Goal: Find contact information: Find contact information

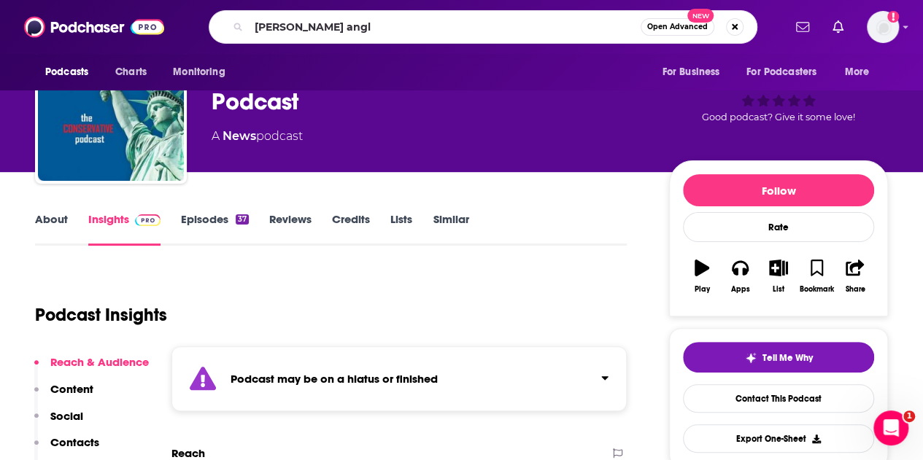
type input "[PERSON_NAME]"
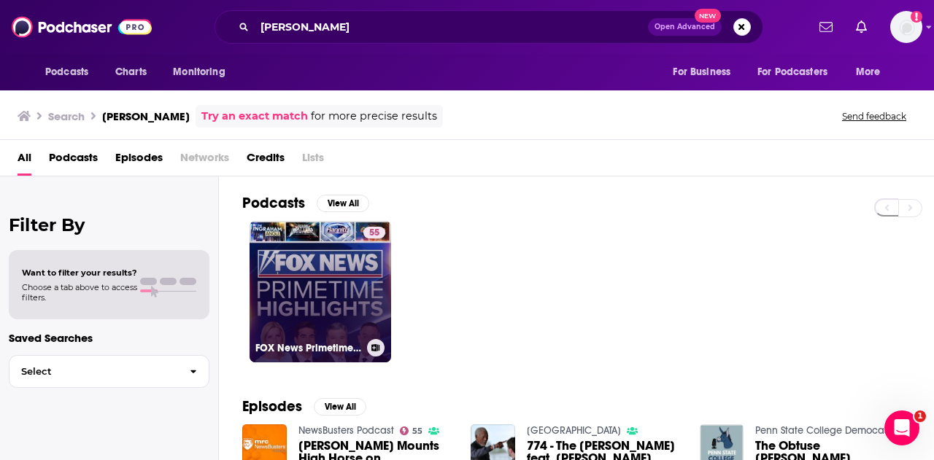
click at [325, 335] on link "55 FOX News Primetime Highlights" at bounding box center [321, 292] width 142 height 142
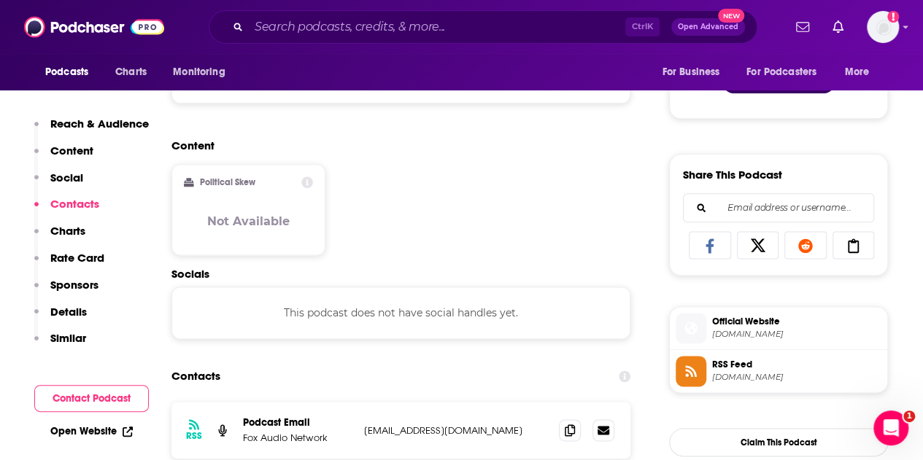
scroll to position [1086, 0]
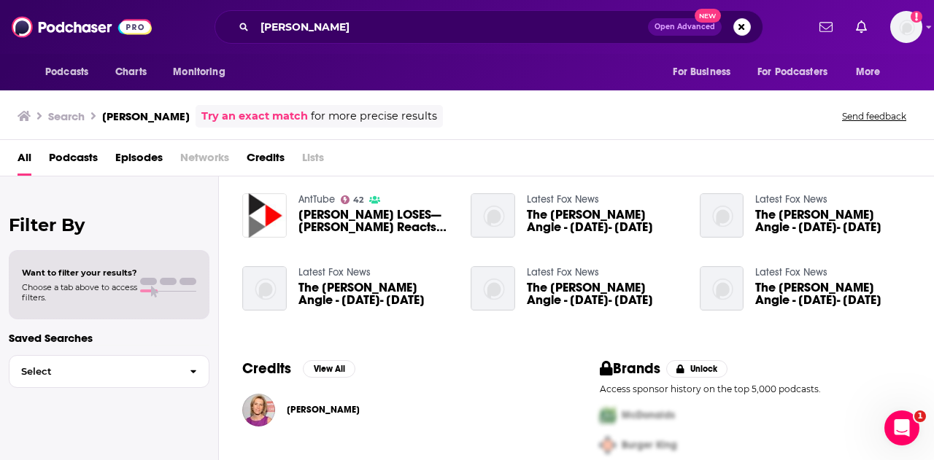
scroll to position [349, 0]
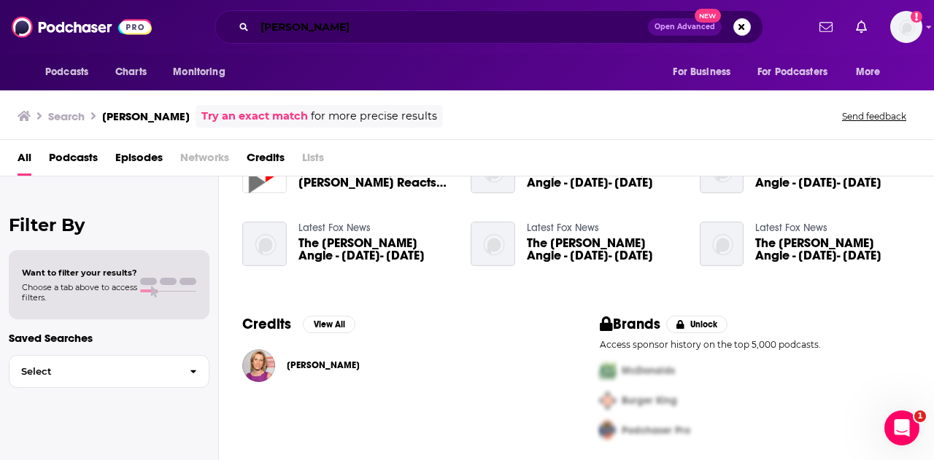
click at [359, 27] on input "[PERSON_NAME]" at bounding box center [451, 26] width 393 height 23
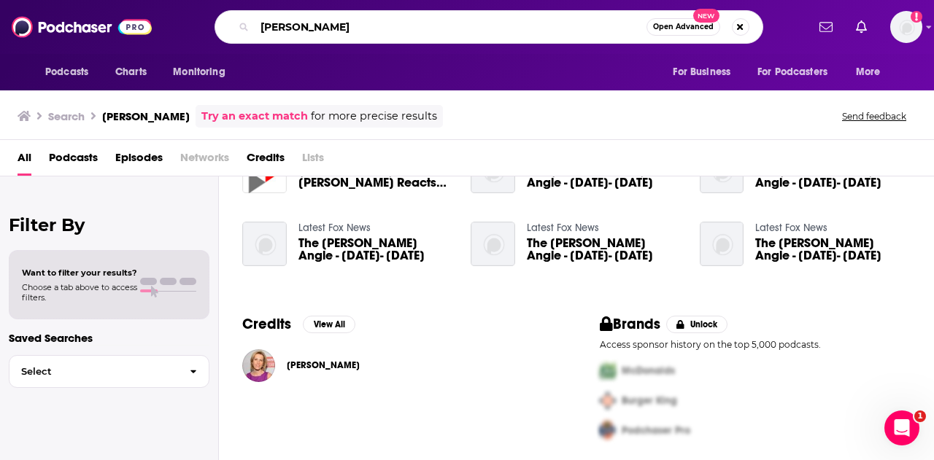
click at [359, 27] on input "[PERSON_NAME]" at bounding box center [451, 26] width 392 height 23
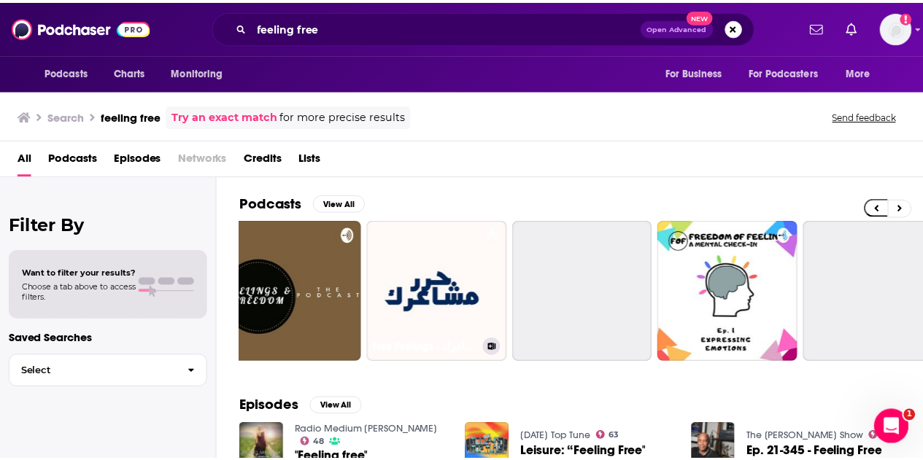
scroll to position [0, 468]
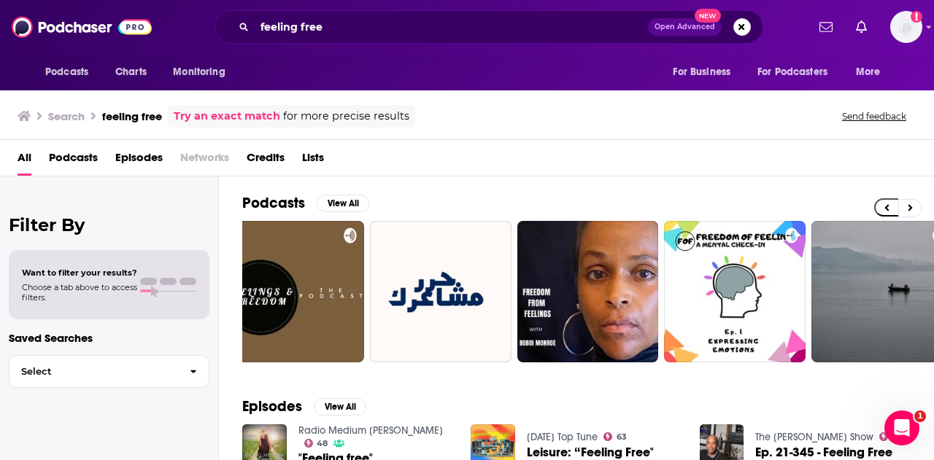
click at [401, 15] on div "feeling free Open Advanced New" at bounding box center [489, 27] width 549 height 34
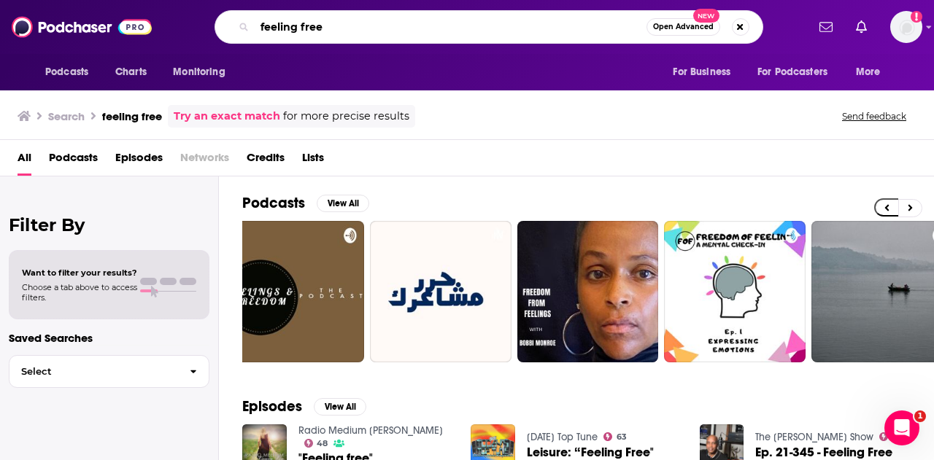
click at [391, 21] on input "feeling free" at bounding box center [451, 26] width 392 height 23
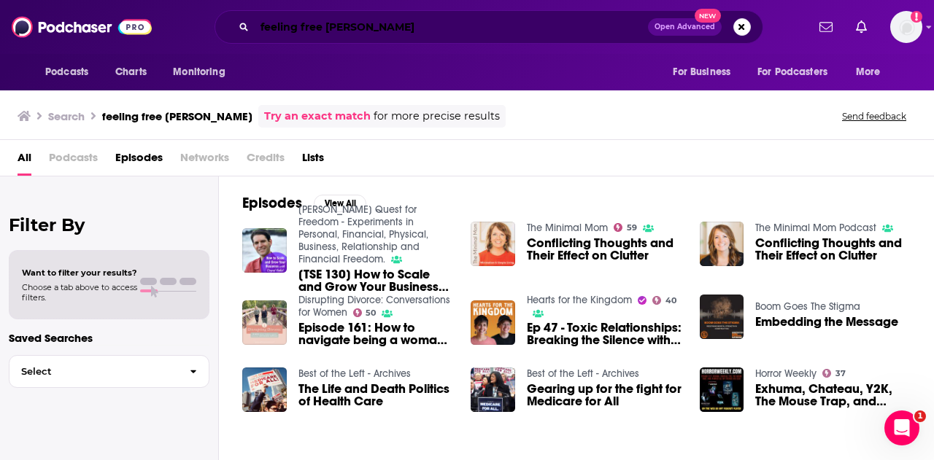
click at [417, 28] on input "feeling free [PERSON_NAME]" at bounding box center [451, 26] width 393 height 23
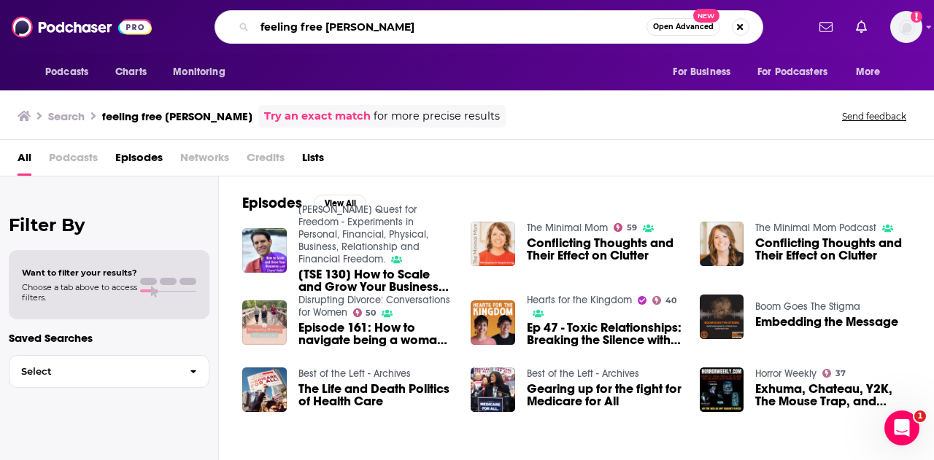
click at [417, 28] on input "feeling free [PERSON_NAME]" at bounding box center [451, 26] width 392 height 23
type input "real talk zuby"
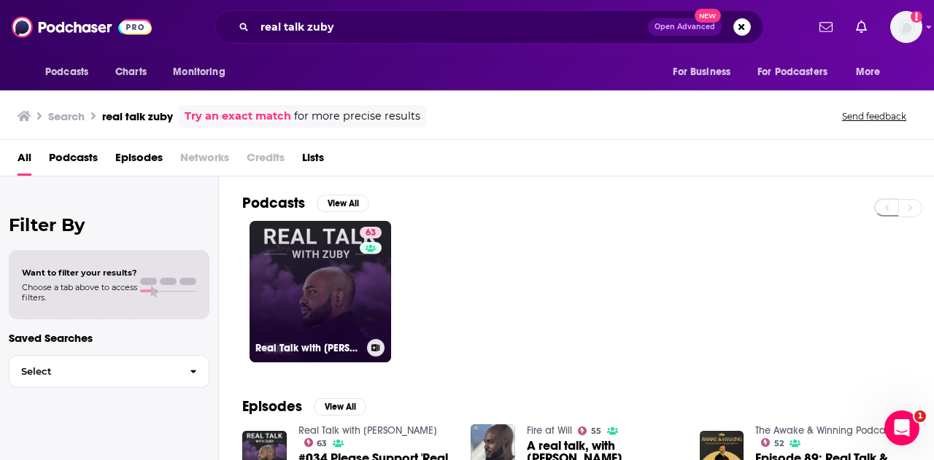
click at [333, 286] on link "63 Real Talk with [PERSON_NAME]" at bounding box center [321, 292] width 142 height 142
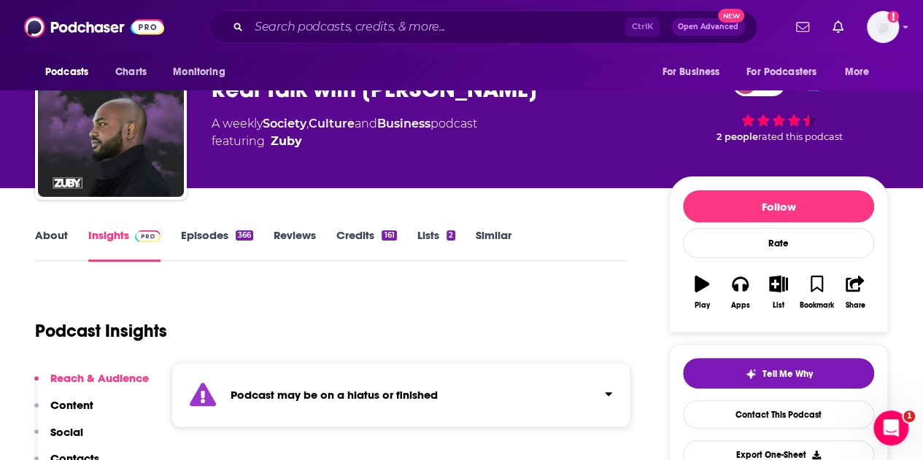
scroll to position [47, 0]
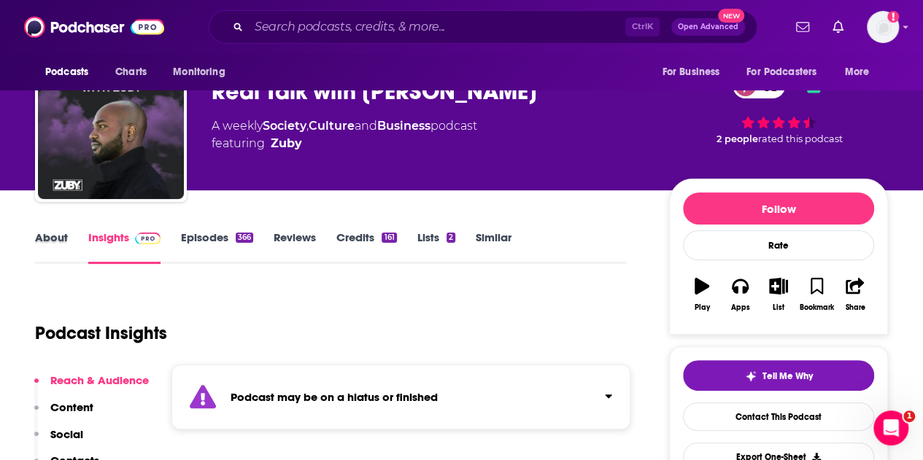
click at [69, 242] on div "About" at bounding box center [61, 248] width 53 height 34
click at [48, 238] on link "About" at bounding box center [51, 248] width 33 height 34
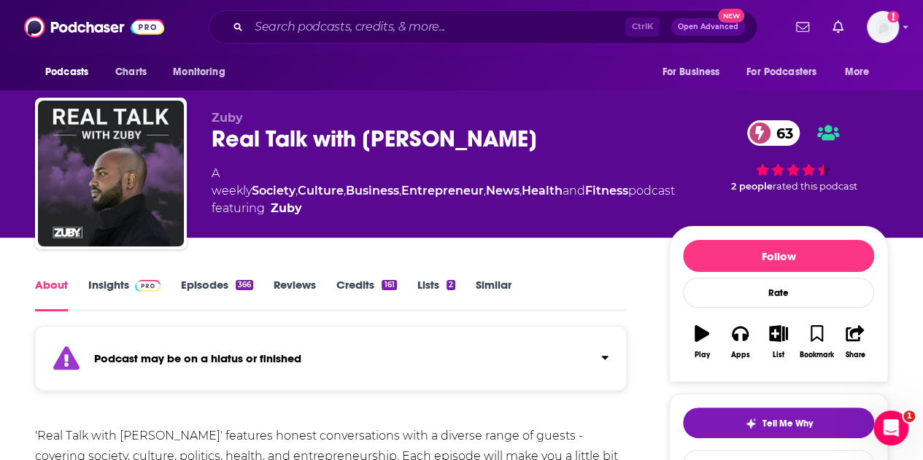
click at [102, 285] on link "Insights" at bounding box center [124, 295] width 72 height 34
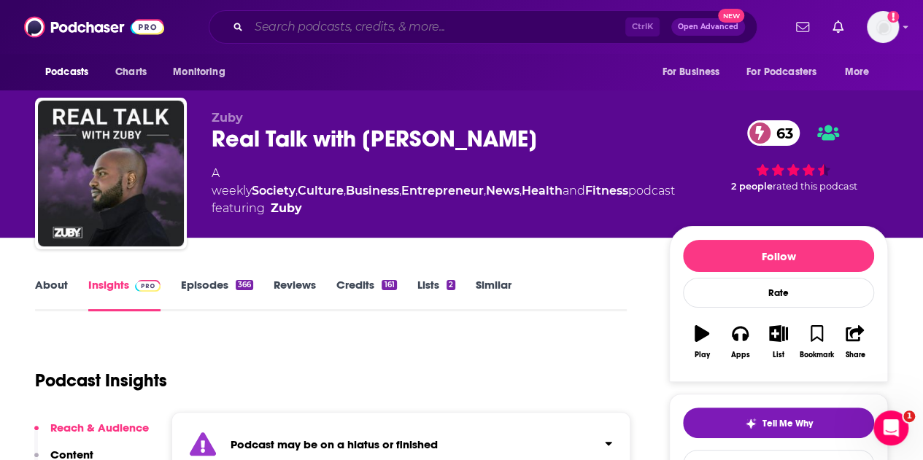
click at [398, 26] on input "Search podcasts, credits, & more..." at bounding box center [437, 26] width 377 height 23
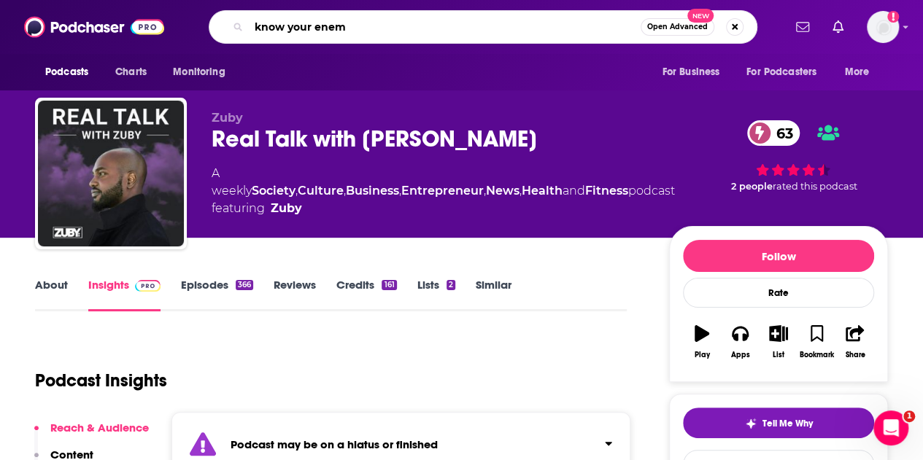
type input "know your enemy"
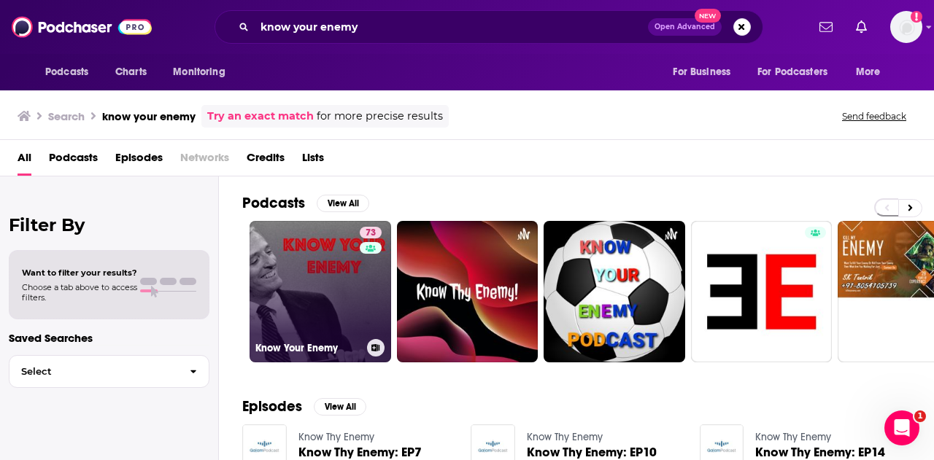
click at [321, 266] on link "73 Know Your Enemy" at bounding box center [321, 292] width 142 height 142
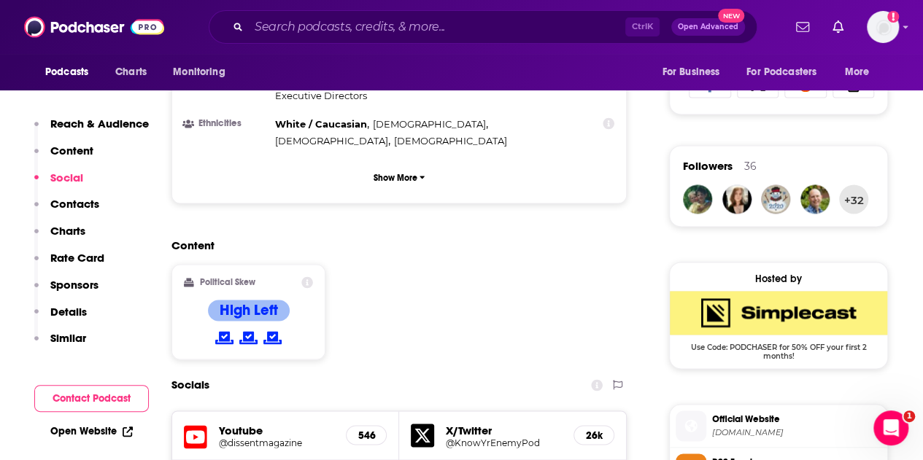
scroll to position [1074, 0]
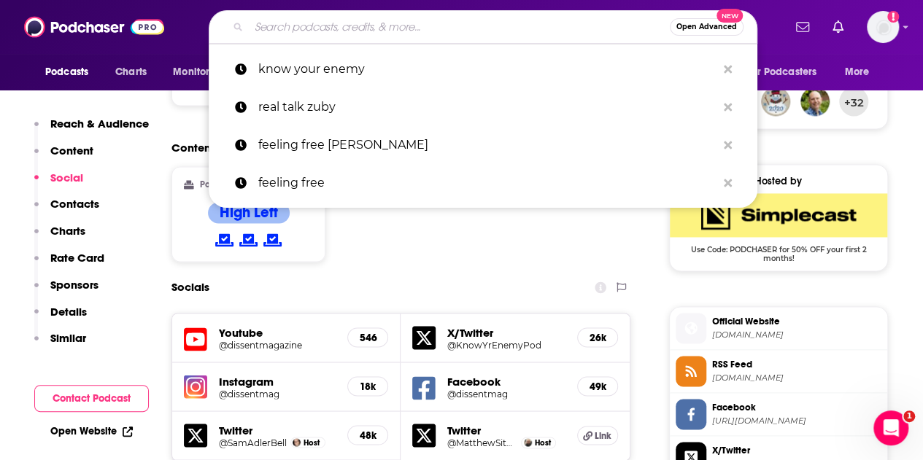
click at [447, 32] on input "Search podcasts, credits, & more..." at bounding box center [459, 26] width 421 height 23
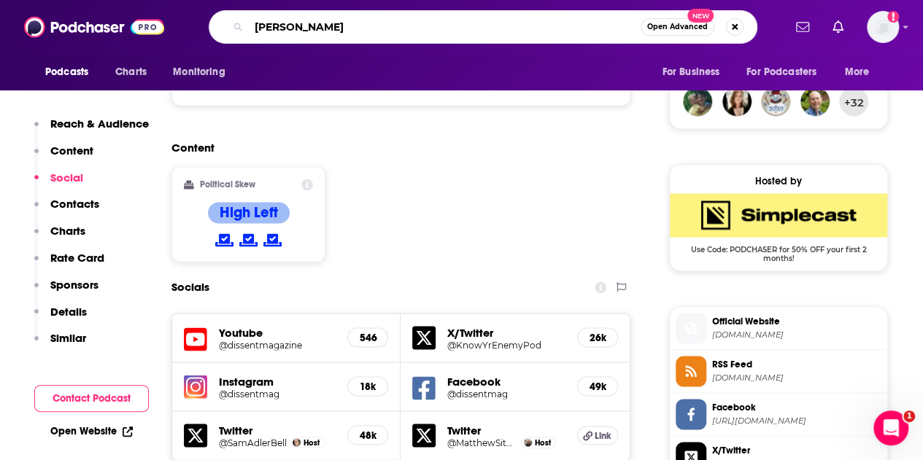
type input "[PERSON_NAME]"
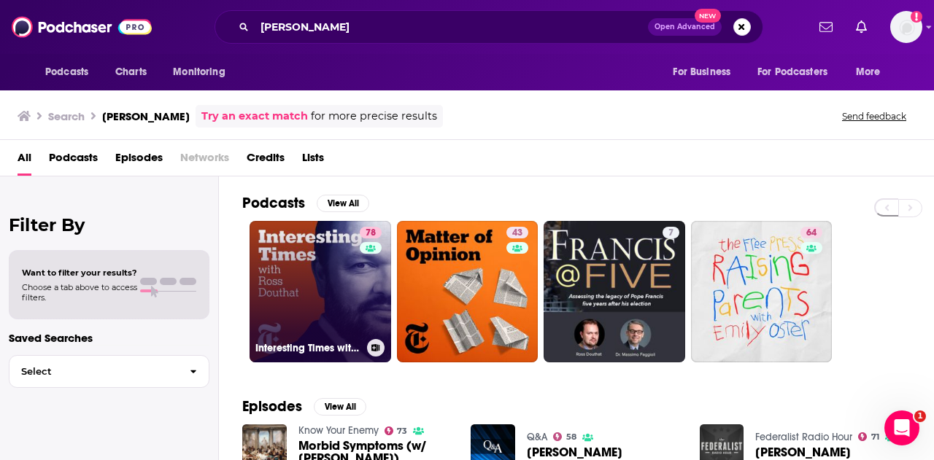
click at [321, 282] on link "78 Interesting Times with [PERSON_NAME]" at bounding box center [321, 292] width 142 height 142
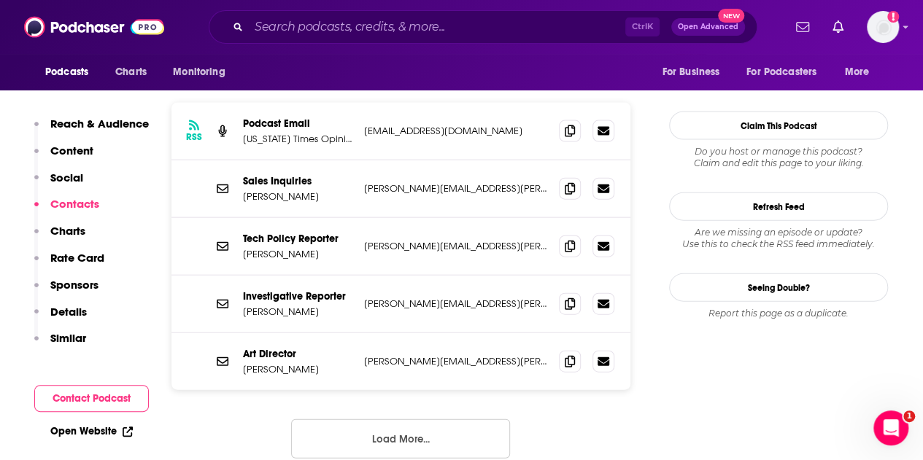
scroll to position [1410, 0]
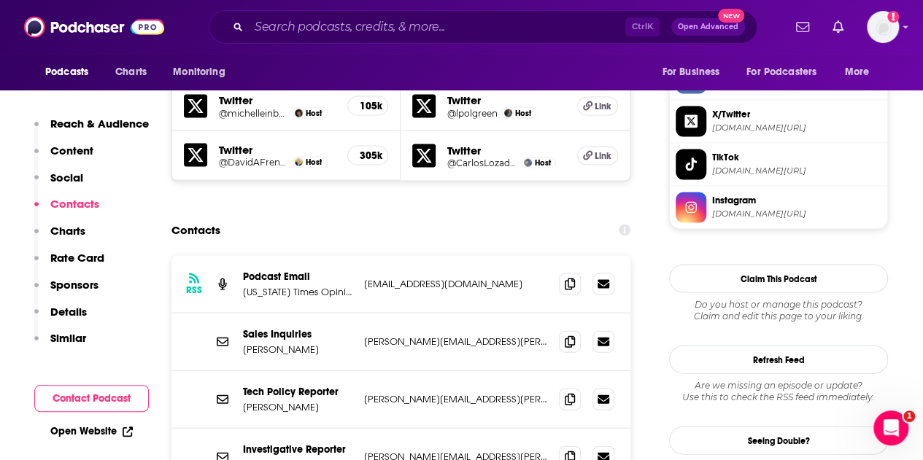
click at [403, 256] on div "RSS Podcast Email [US_STATE] Times Opinion [EMAIL_ADDRESS][DOMAIN_NAME] [EMAIL_…" at bounding box center [400, 285] width 459 height 58
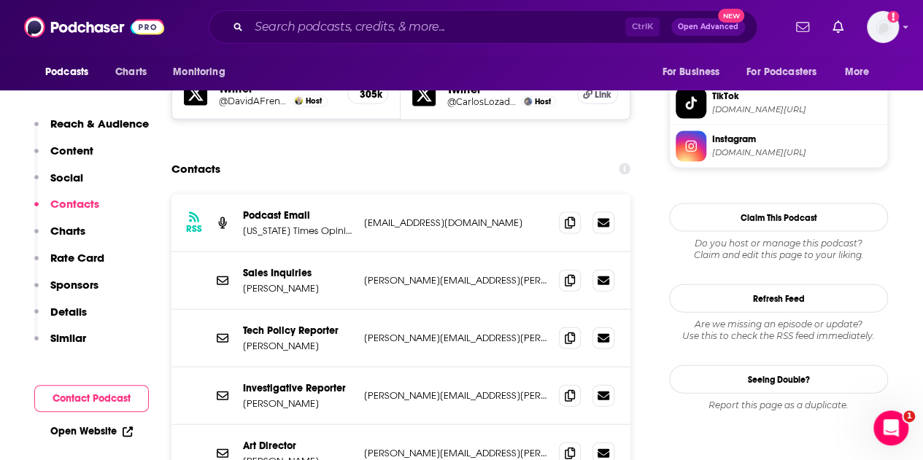
scroll to position [1599, 0]
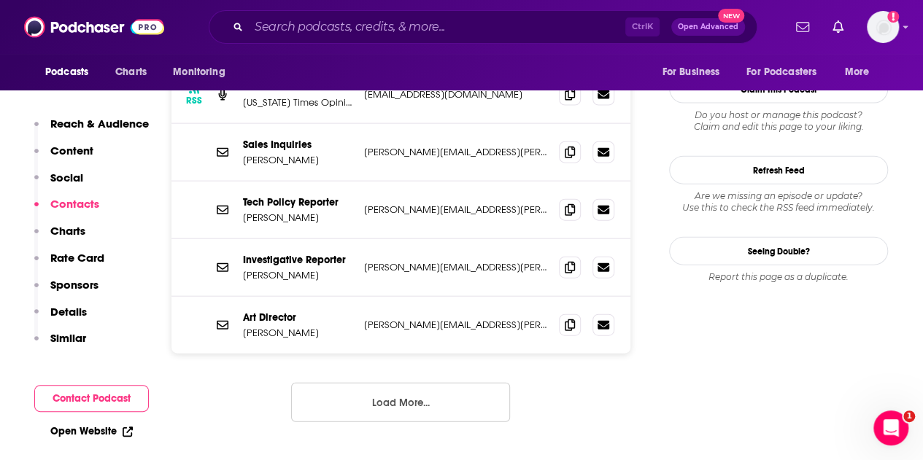
click at [411, 383] on button "Load More..." at bounding box center [400, 402] width 219 height 39
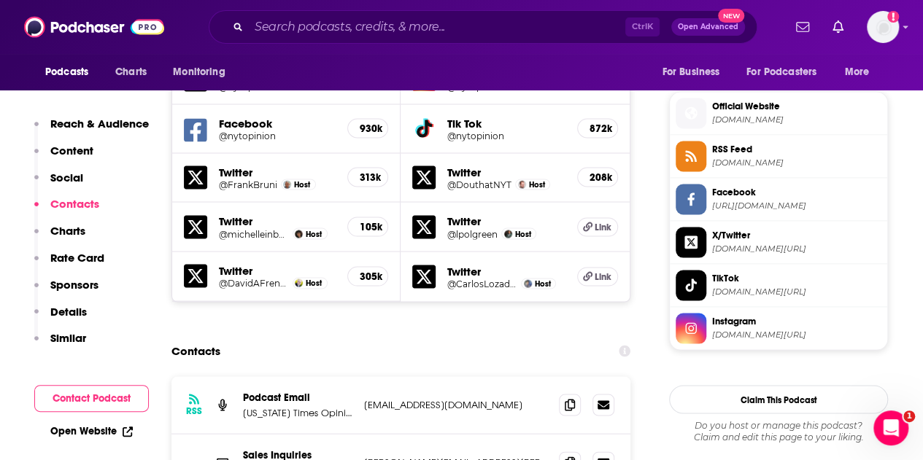
scroll to position [1284, 0]
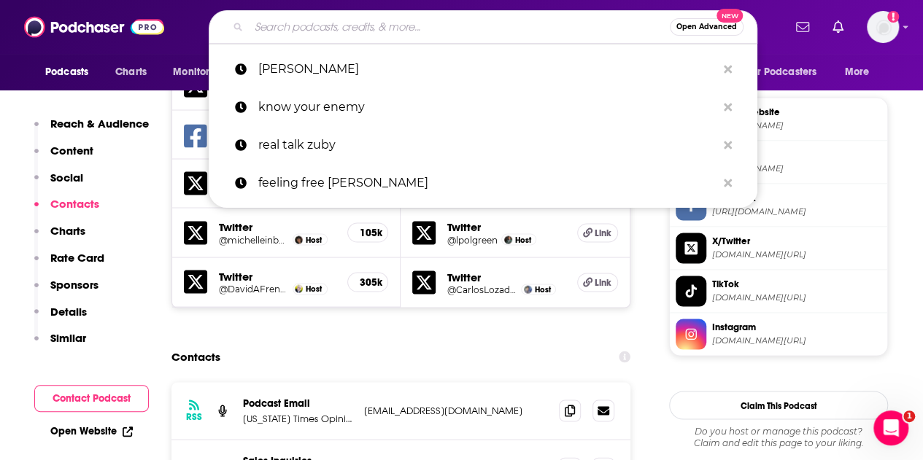
click at [350, 28] on input "Search podcasts, credits, & more..." at bounding box center [459, 26] width 421 height 23
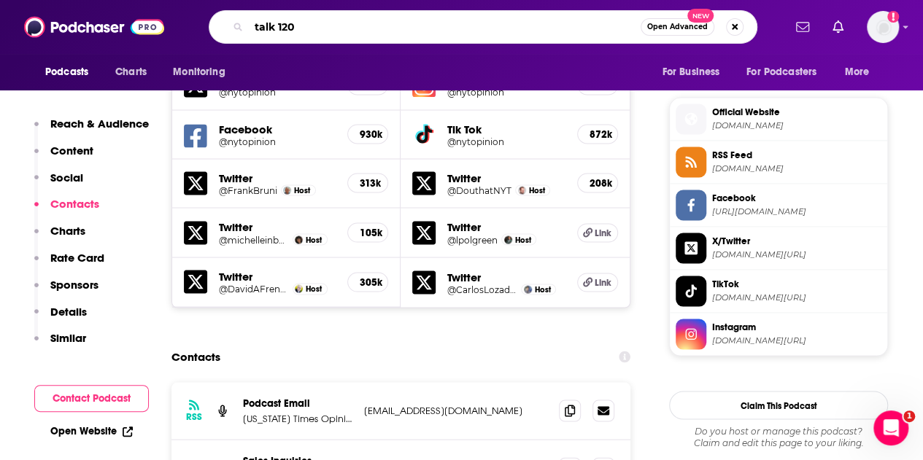
type input "talk 1200"
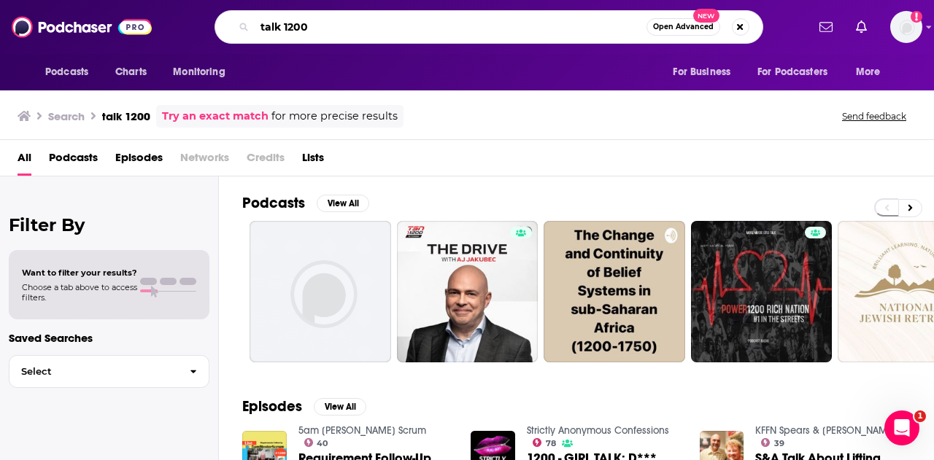
click at [368, 37] on input "talk 1200" at bounding box center [451, 26] width 392 height 23
type input "[PERSON_NAME]"
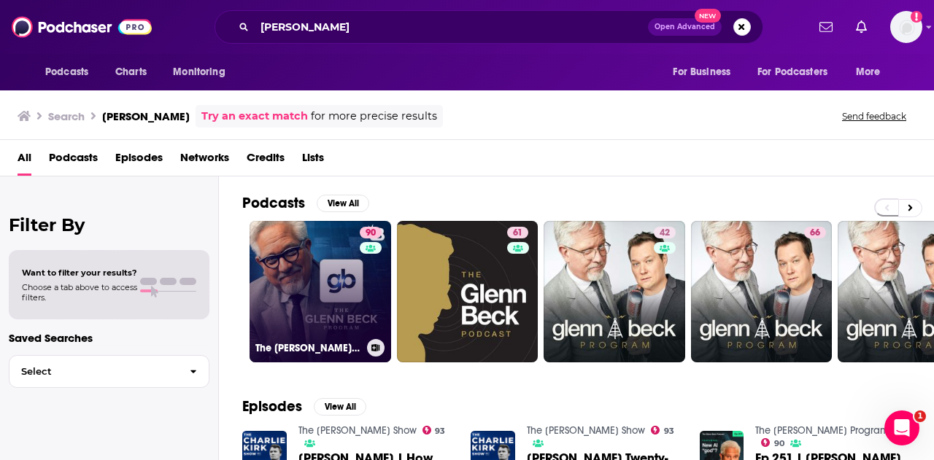
click at [330, 268] on link "90 The [PERSON_NAME] Program" at bounding box center [321, 292] width 142 height 142
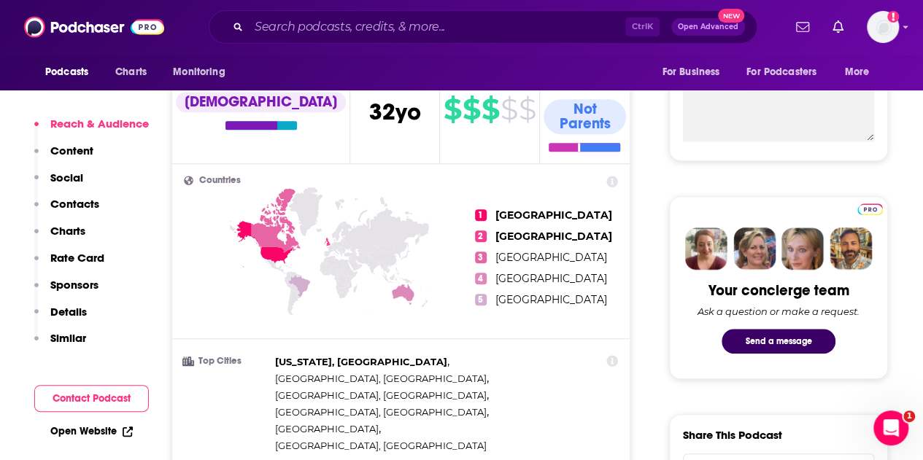
click at [87, 207] on p "Contacts" at bounding box center [74, 204] width 49 height 14
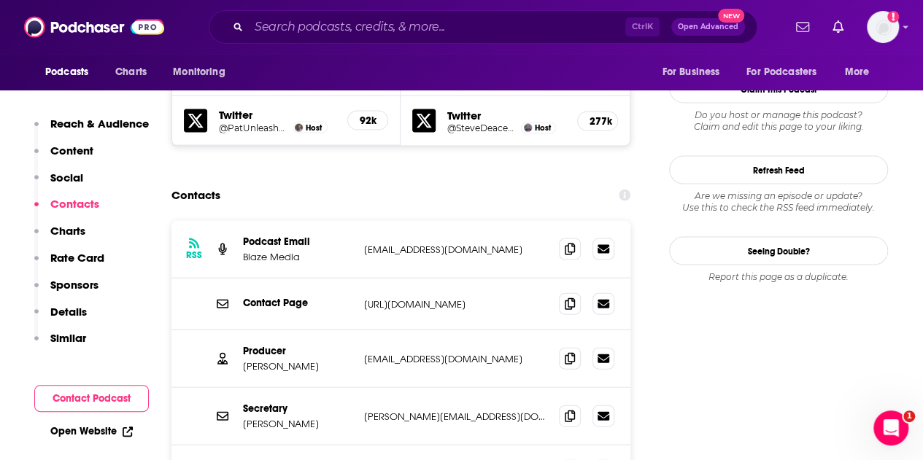
scroll to position [1458, 0]
click at [410, 352] on p "[EMAIL_ADDRESS][DOMAIN_NAME]" at bounding box center [455, 358] width 183 height 12
copy div "[EMAIL_ADDRESS][DOMAIN_NAME] [PERSON_NAME][EMAIL_ADDRESS][DOMAIN_NAME]"
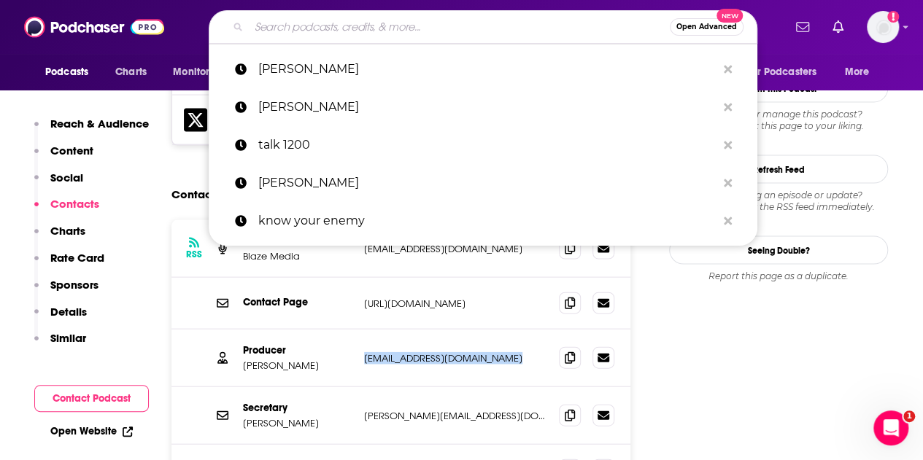
click at [385, 25] on input "Search podcasts, credits, & more..." at bounding box center [459, 26] width 421 height 23
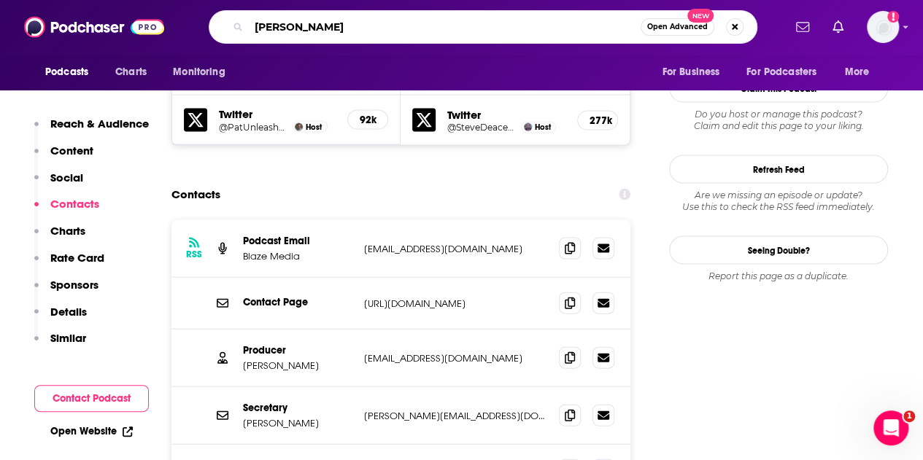
type input "[PERSON_NAME]"
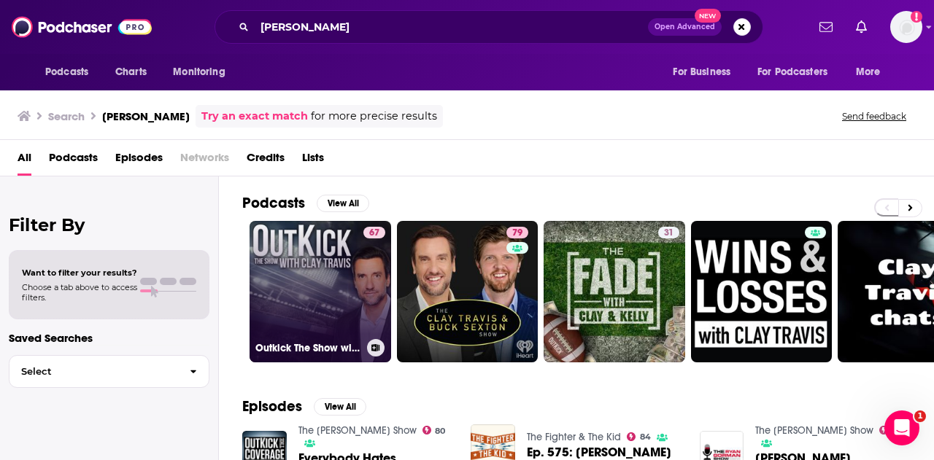
click at [339, 287] on link "67 Outkick The Show with [PERSON_NAME]" at bounding box center [321, 292] width 142 height 142
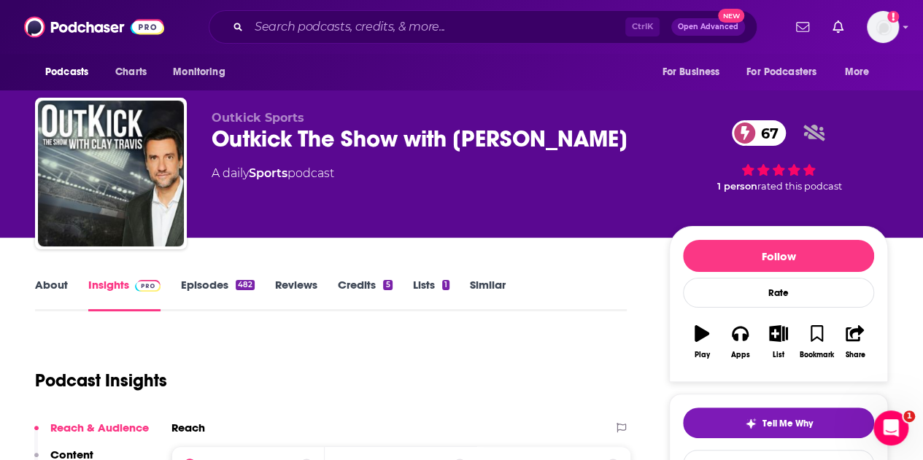
click at [42, 298] on link "About" at bounding box center [51, 295] width 33 height 34
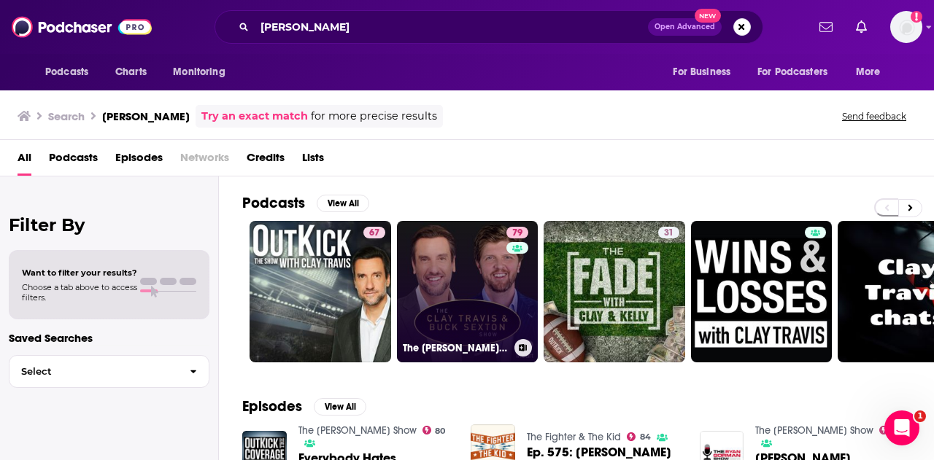
click at [454, 254] on link "79 The [PERSON_NAME] and [PERSON_NAME] Show" at bounding box center [468, 292] width 142 height 142
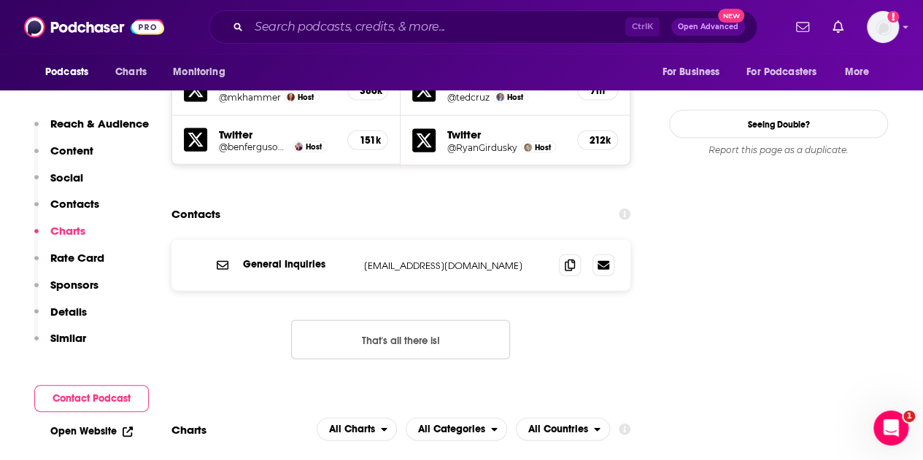
scroll to position [1583, 0]
click at [417, 321] on button "That's all there is!" at bounding box center [400, 340] width 219 height 39
click at [376, 29] on input "Search podcasts, credits, & more..." at bounding box center [437, 26] width 377 height 23
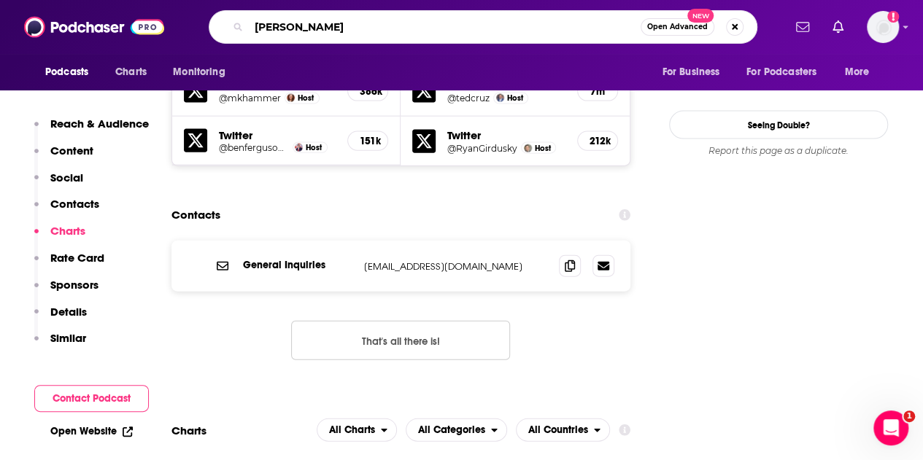
type input "[PERSON_NAME]"
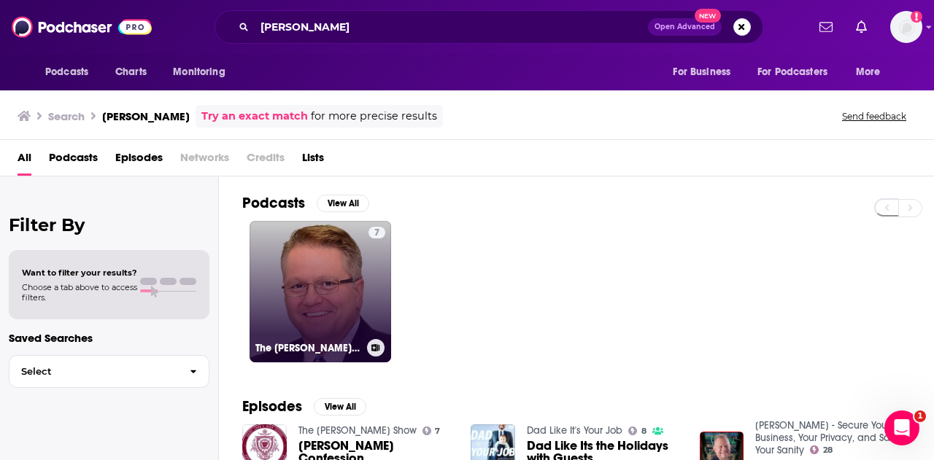
click at [331, 289] on link "7 The [PERSON_NAME] Show" at bounding box center [321, 292] width 142 height 142
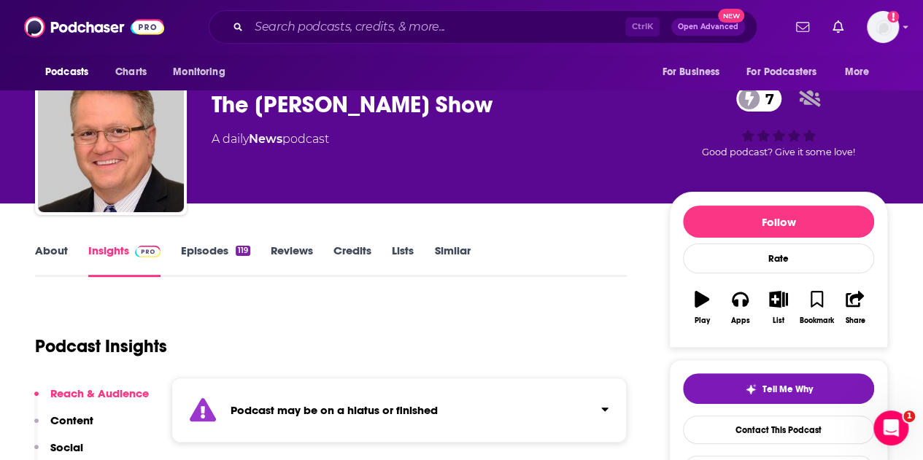
scroll to position [25, 0]
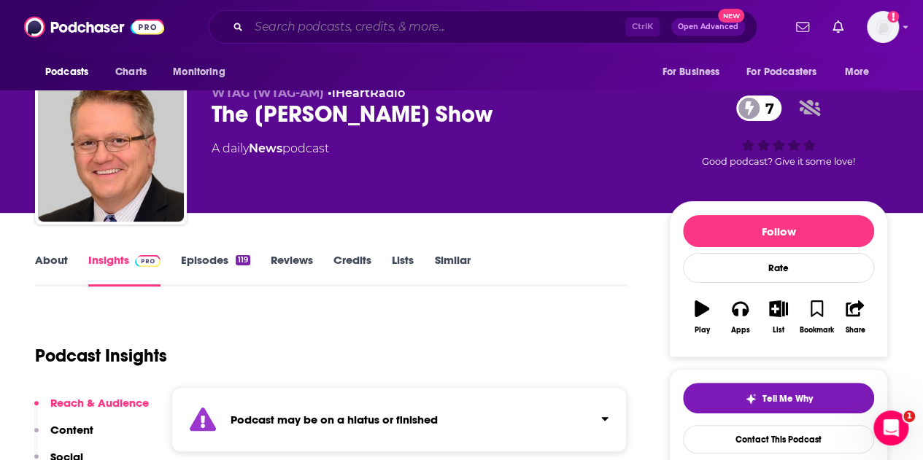
click at [363, 19] on input "Search podcasts, credits, & more..." at bounding box center [437, 26] width 377 height 23
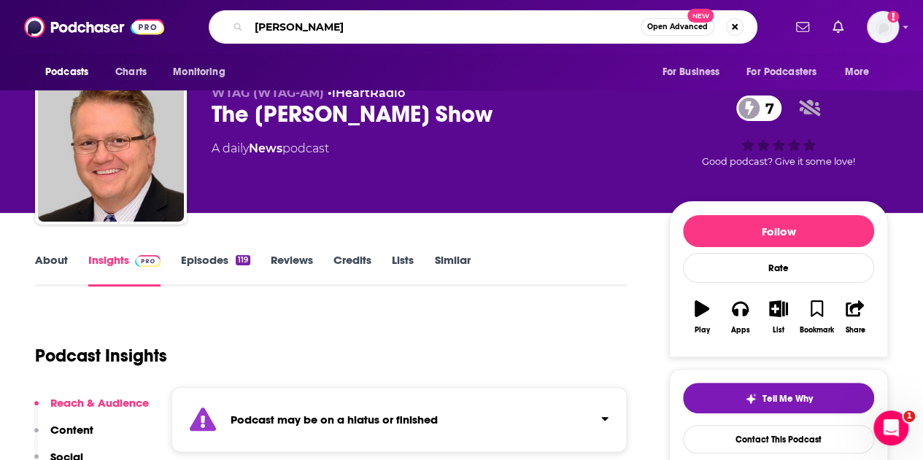
type input "[PERSON_NAME]"
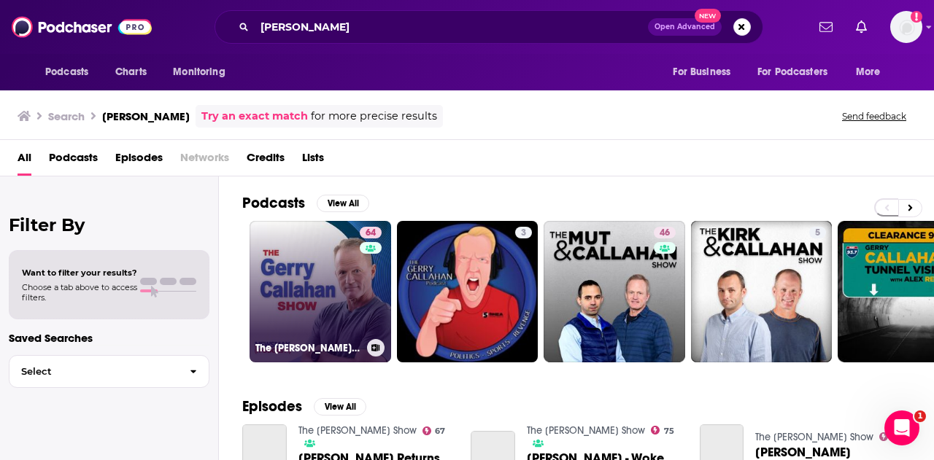
click at [331, 295] on link "64 The [PERSON_NAME] Show" at bounding box center [321, 292] width 142 height 142
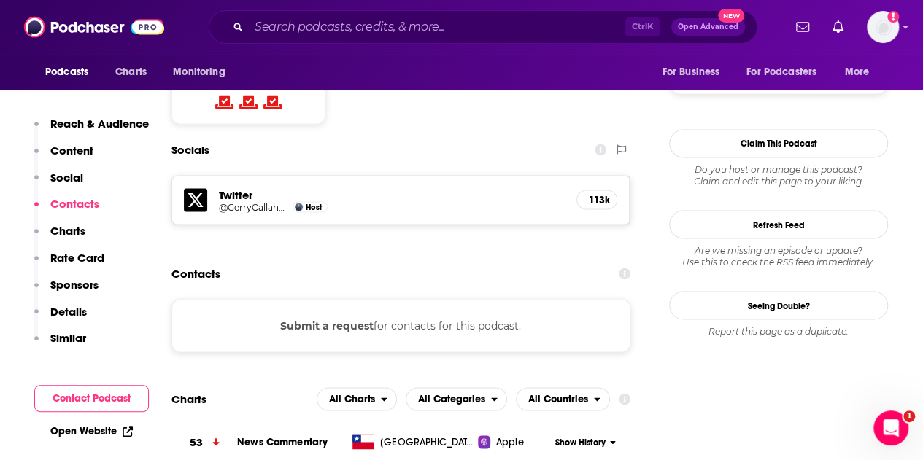
scroll to position [1156, 0]
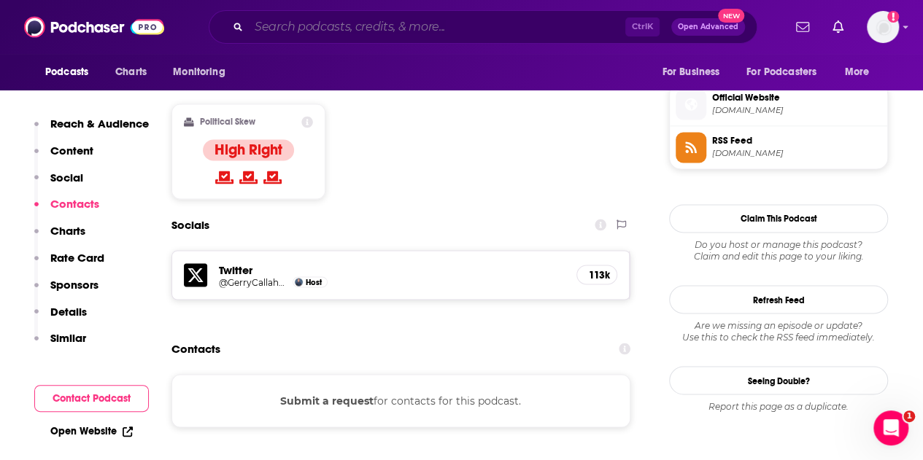
click at [385, 28] on input "Search podcasts, credits, & more..." at bounding box center [437, 26] width 377 height 23
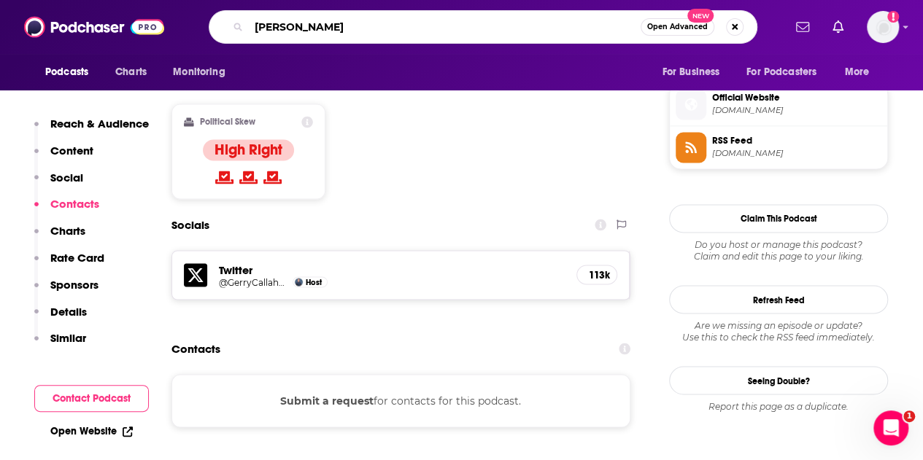
type input "[PERSON_NAME]"
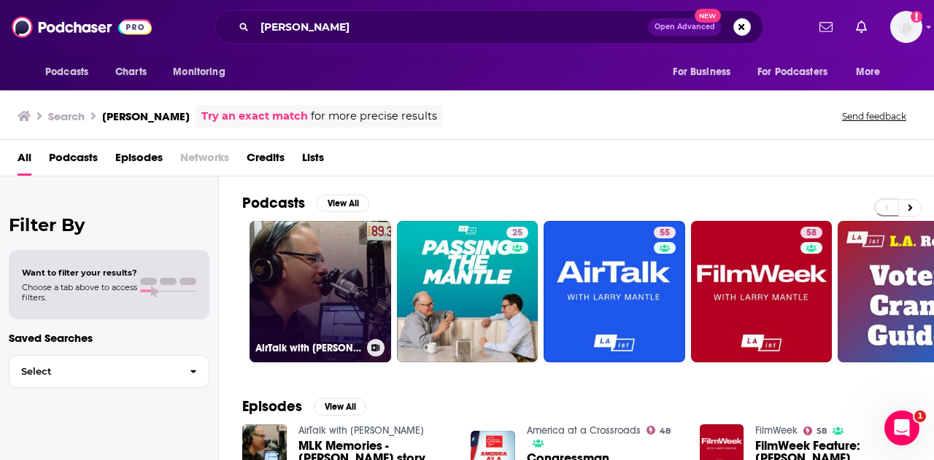
click at [357, 288] on link "AirTalk with [PERSON_NAME]" at bounding box center [321, 292] width 142 height 142
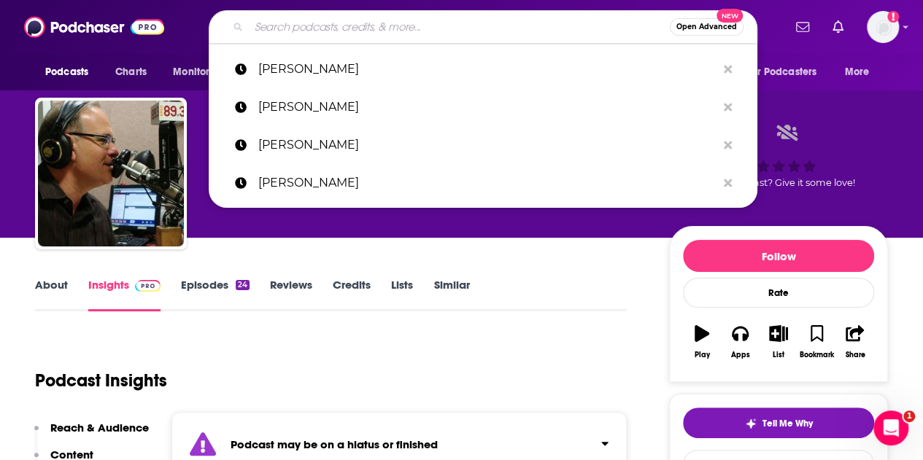
click at [398, 23] on input "Search podcasts, credits, & more..." at bounding box center [459, 26] width 421 height 23
paste input "[PERSON_NAME]"
type input "[PERSON_NAME]"
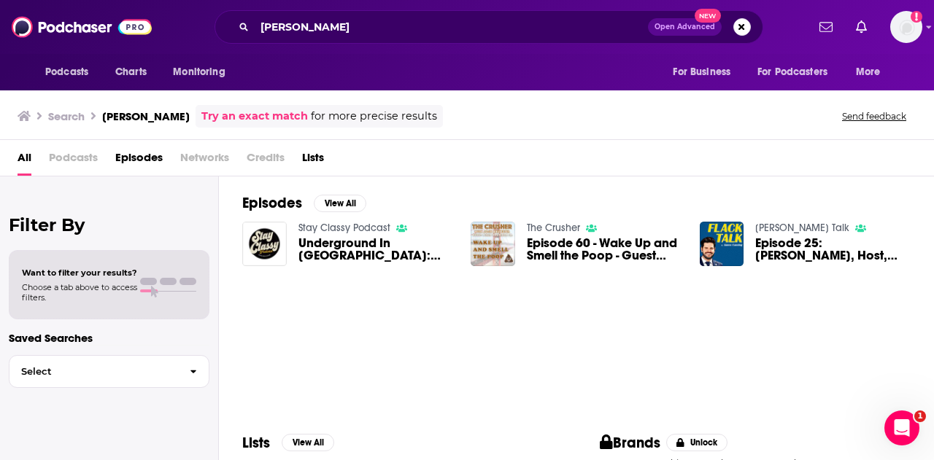
click at [344, 246] on span "Underground In [GEOGRAPHIC_DATA]: [PERSON_NAME] Speaks Out" at bounding box center [375, 249] width 155 height 25
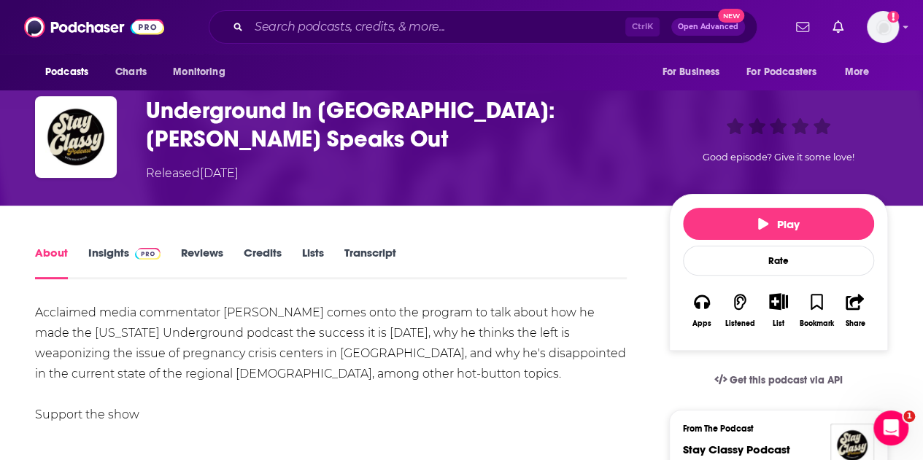
scroll to position [77, 0]
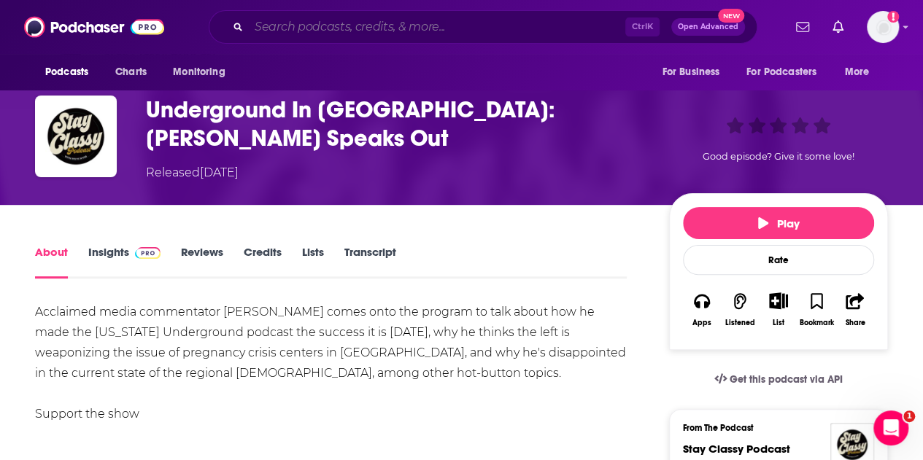
click at [394, 23] on input "Search podcasts, credits, & more..." at bounding box center [437, 26] width 377 height 23
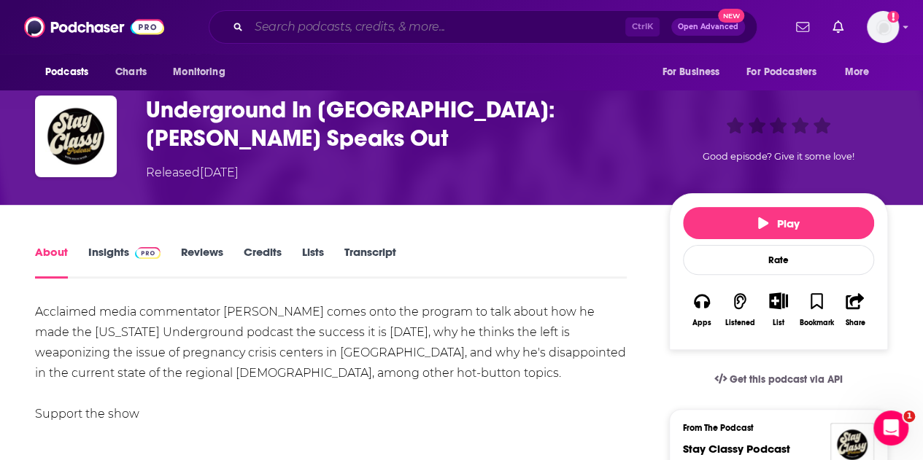
click at [385, 21] on input "Search podcasts, credits, & more..." at bounding box center [437, 26] width 377 height 23
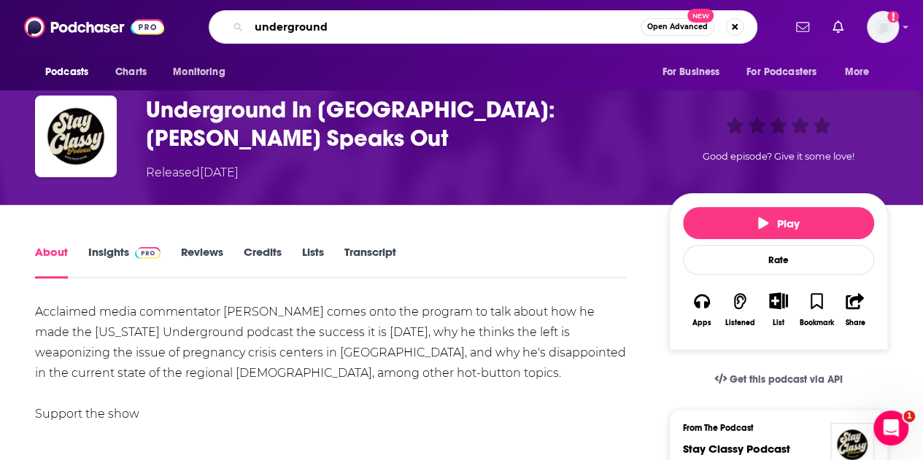
click at [293, 34] on input "underground" at bounding box center [445, 26] width 392 height 23
type input "[US_STATE] underground"
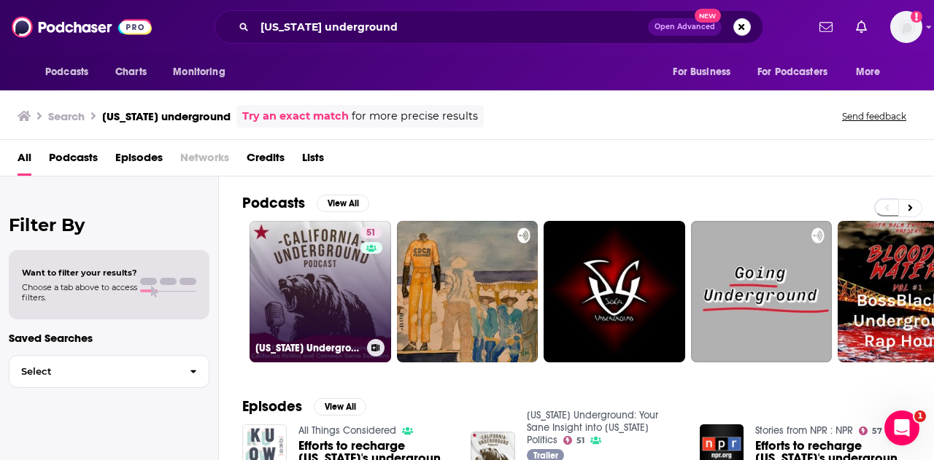
click at [317, 263] on link "51 [US_STATE] Underground: Your Sane Insight into [US_STATE] Politics" at bounding box center [321, 292] width 142 height 142
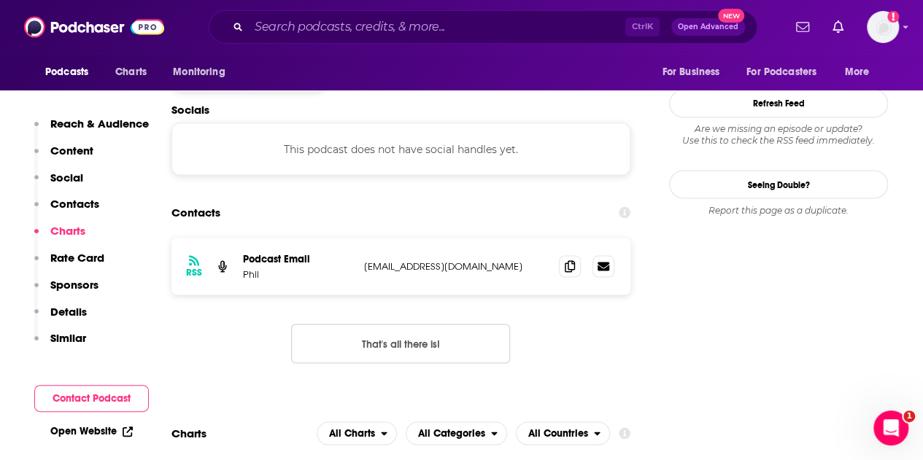
scroll to position [1232, 0]
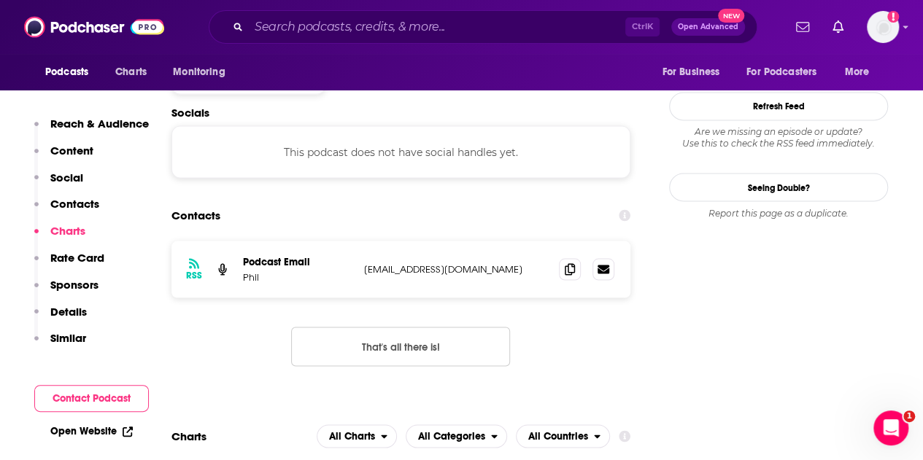
click at [413, 263] on p "[EMAIL_ADDRESS][DOMAIN_NAME]" at bounding box center [455, 269] width 183 height 12
copy div "[EMAIL_ADDRESS][DOMAIN_NAME] [EMAIL_ADDRESS][DOMAIN_NAME]"
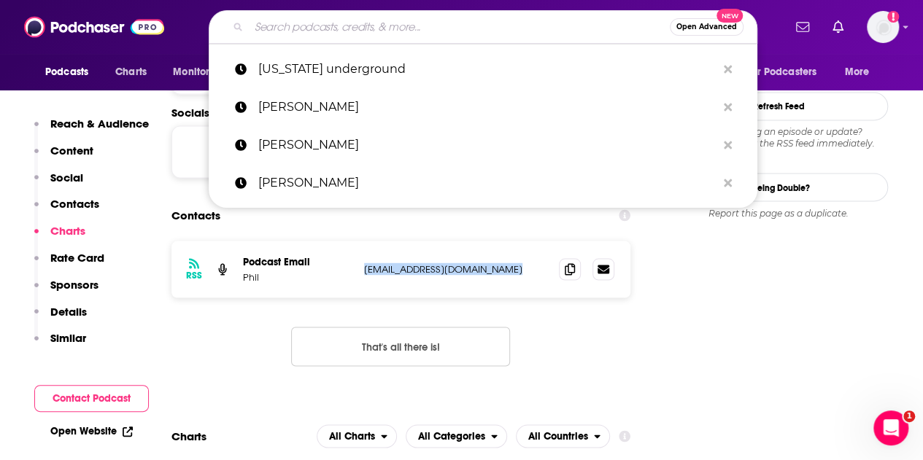
click at [365, 30] on input "Search podcasts, credits, & more..." at bounding box center [459, 26] width 421 height 23
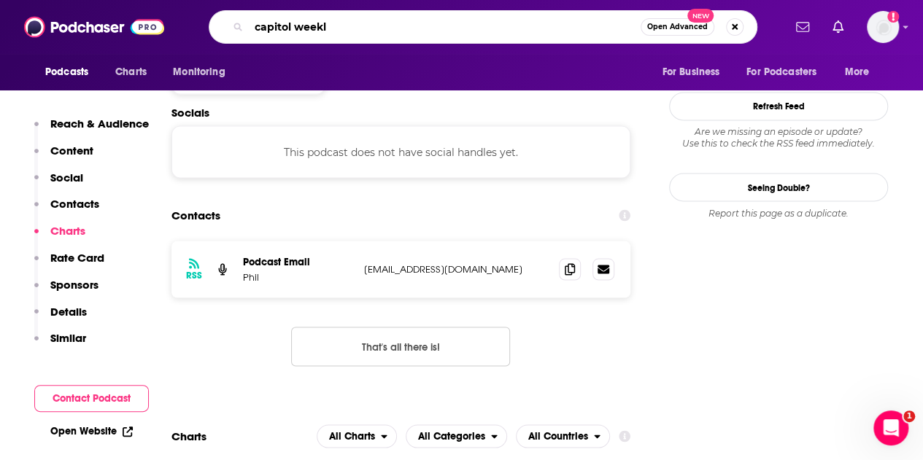
type input "capitol weekly"
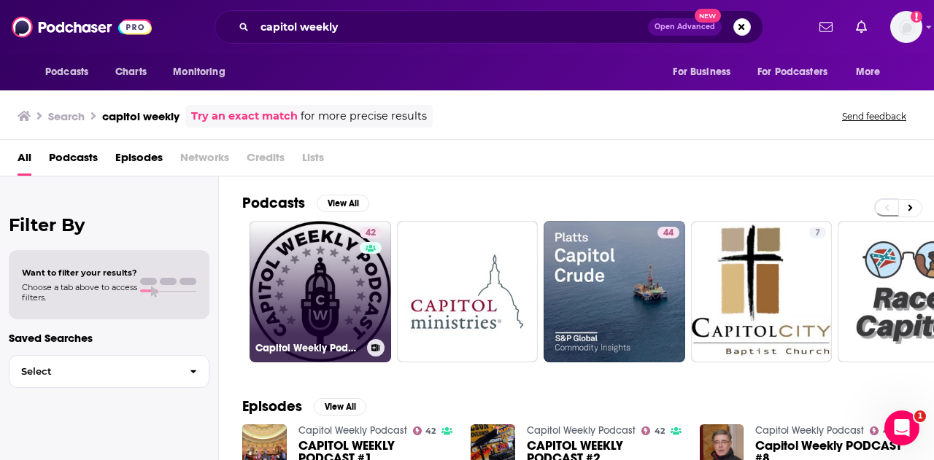
click at [274, 269] on link "42 Capitol Weekly Podcast" at bounding box center [321, 292] width 142 height 142
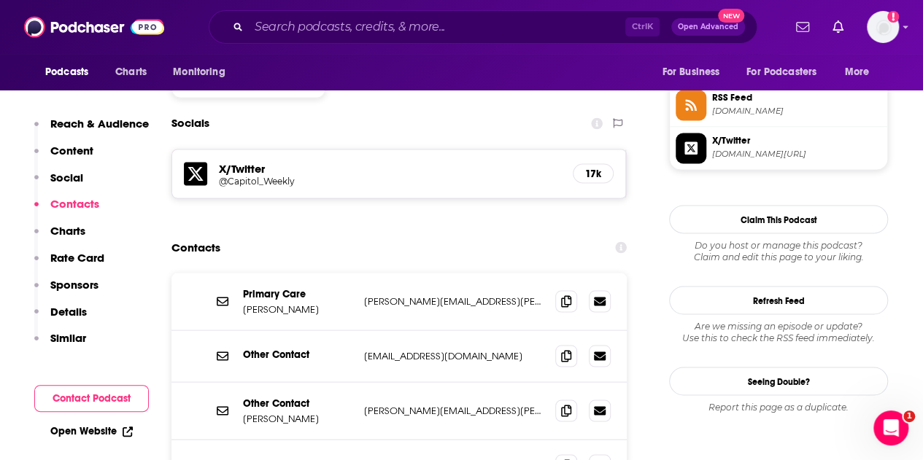
scroll to position [1219, 0]
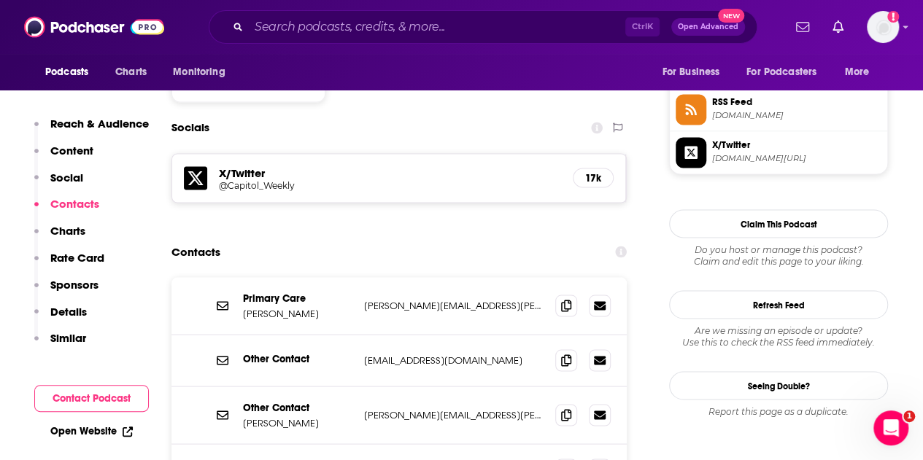
click at [410, 299] on p "[PERSON_NAME][EMAIL_ADDRESS][PERSON_NAME][DOMAIN_NAME]" at bounding box center [454, 305] width 180 height 12
copy div "[PERSON_NAME][EMAIL_ADDRESS][PERSON_NAME][DOMAIN_NAME] [PERSON_NAME][DOMAIN_NAM…"
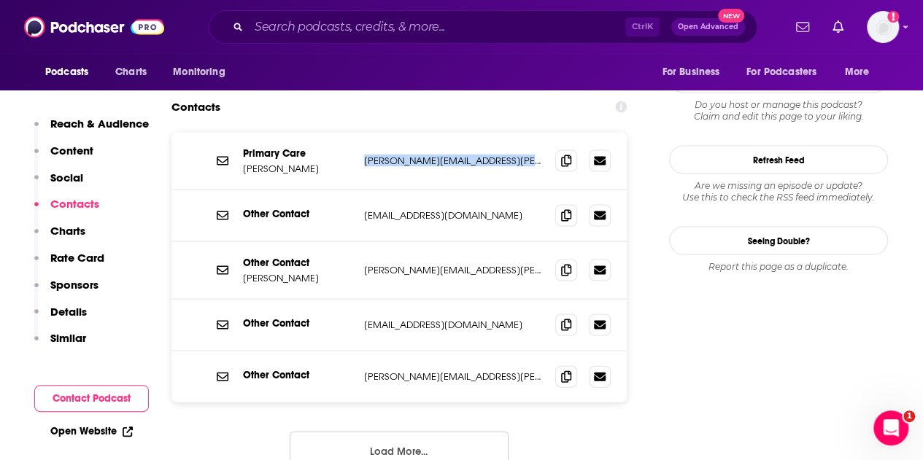
scroll to position [1263, 0]
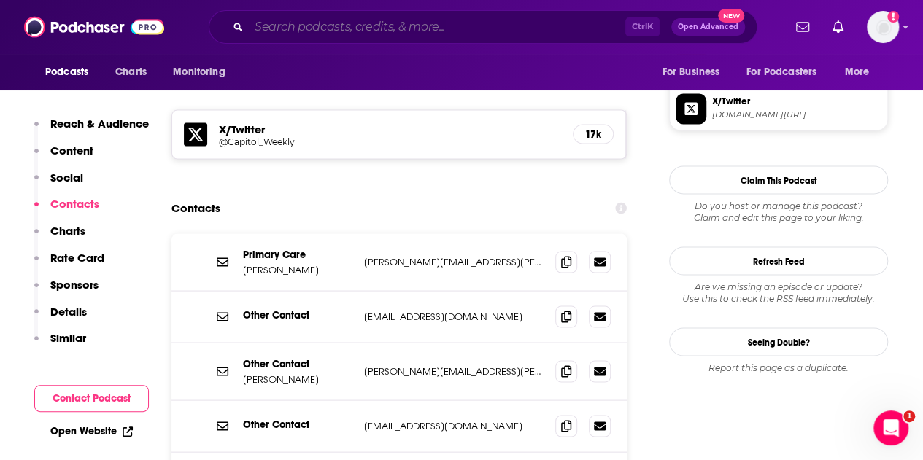
click at [359, 28] on input "Search podcasts, credits, & more..." at bounding box center [437, 26] width 377 height 23
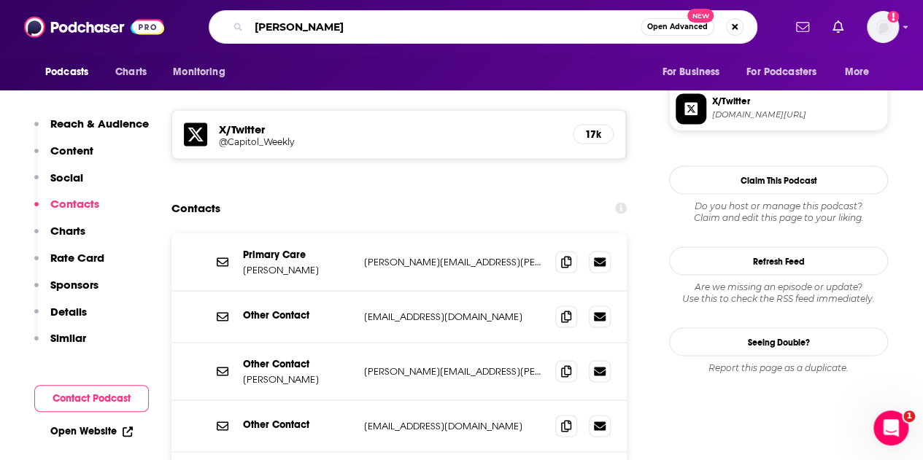
type input "[PERSON_NAME]"
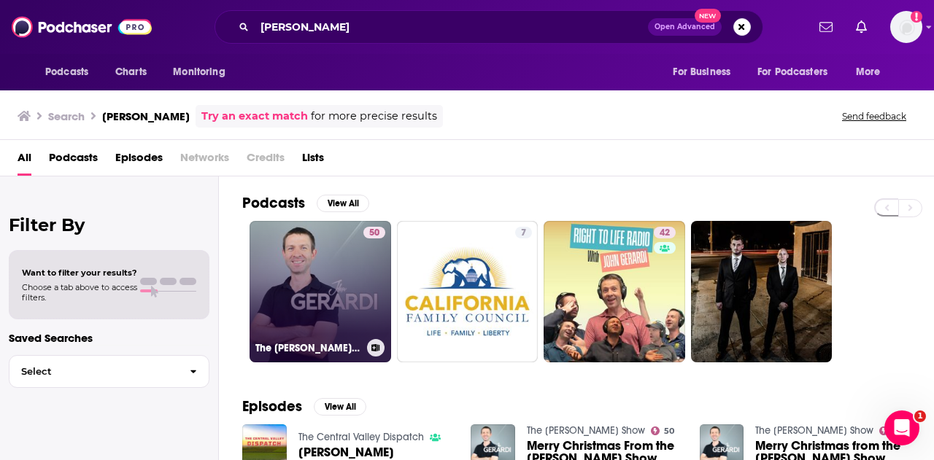
click at [355, 251] on link "50 The [PERSON_NAME] Show" at bounding box center [321, 292] width 142 height 142
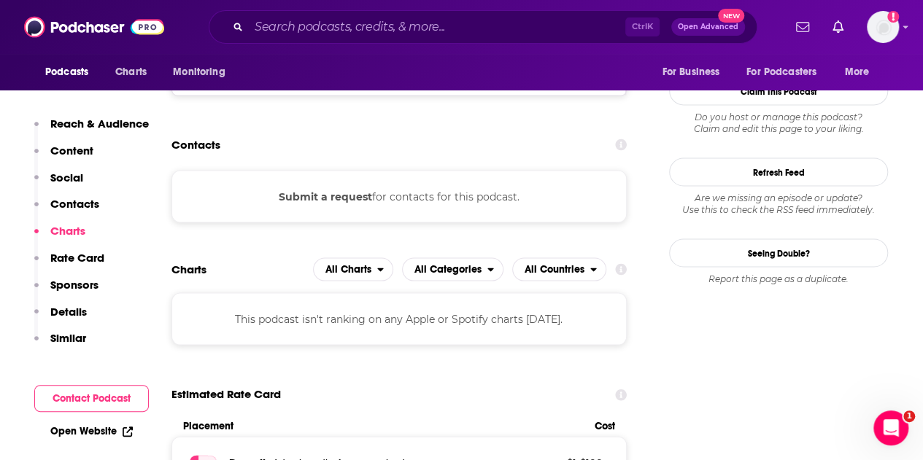
scroll to position [1346, 0]
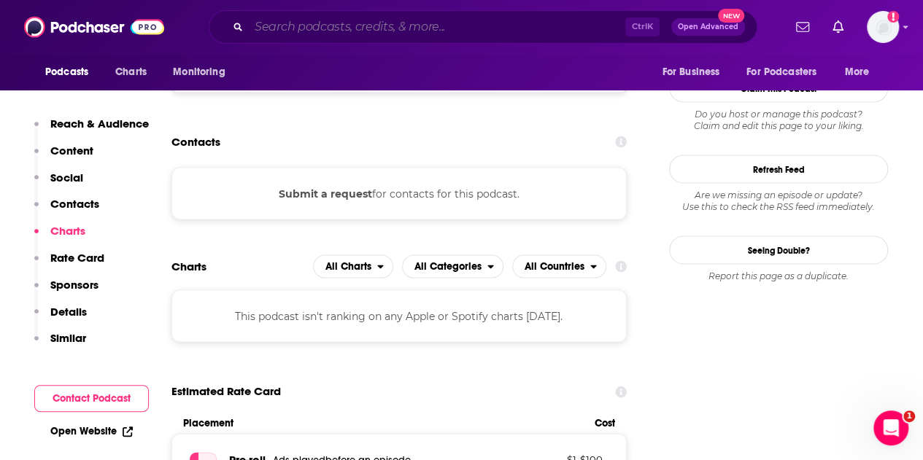
click at [387, 26] on input "Search podcasts, credits, & more..." at bounding box center [437, 26] width 377 height 23
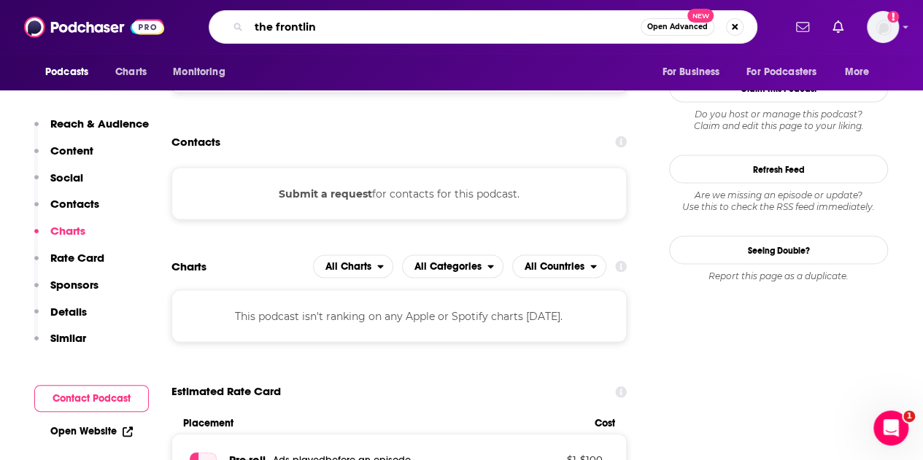
type input "the frontline"
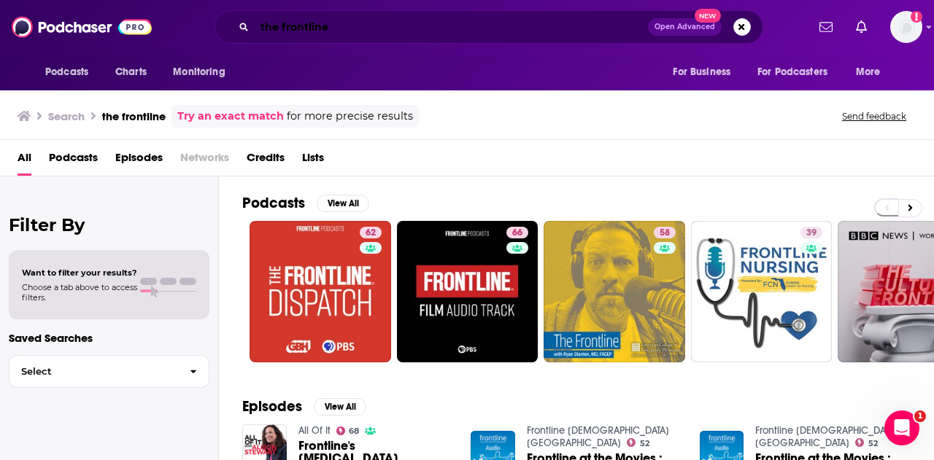
click at [382, 28] on input "the frontline" at bounding box center [451, 26] width 393 height 23
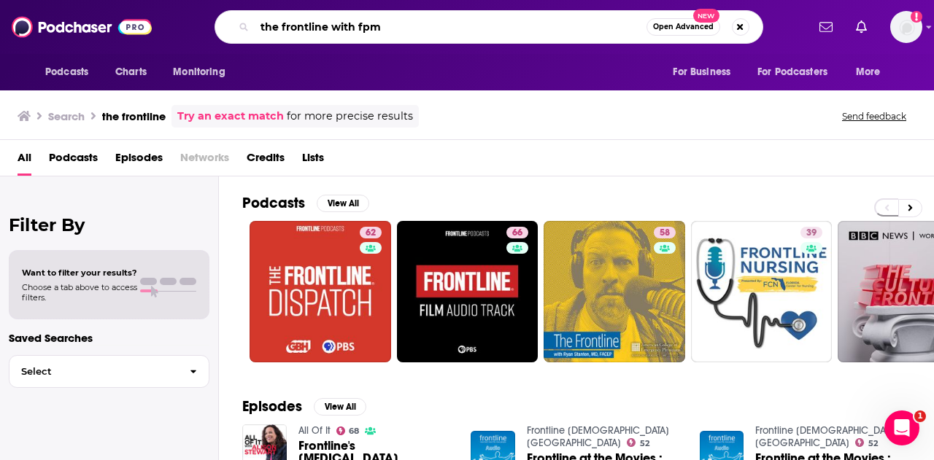
type input "the frontline with fpm"
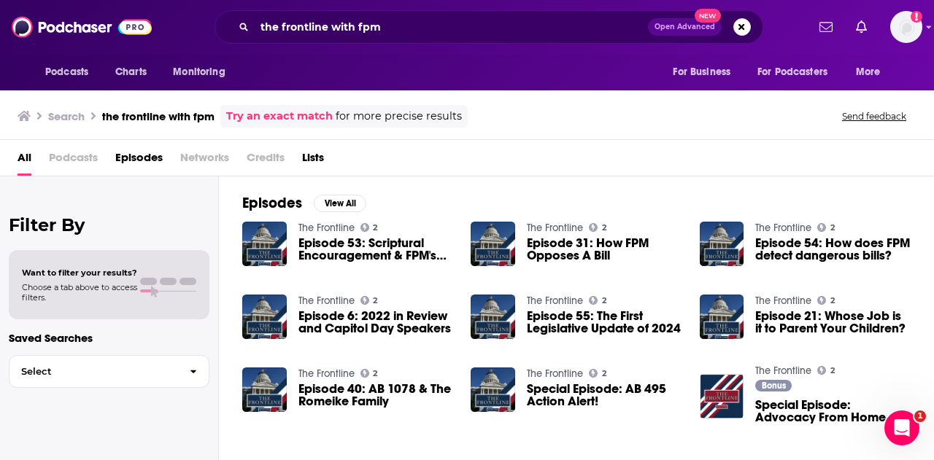
click at [323, 223] on link "The Frontline" at bounding box center [326, 228] width 56 height 12
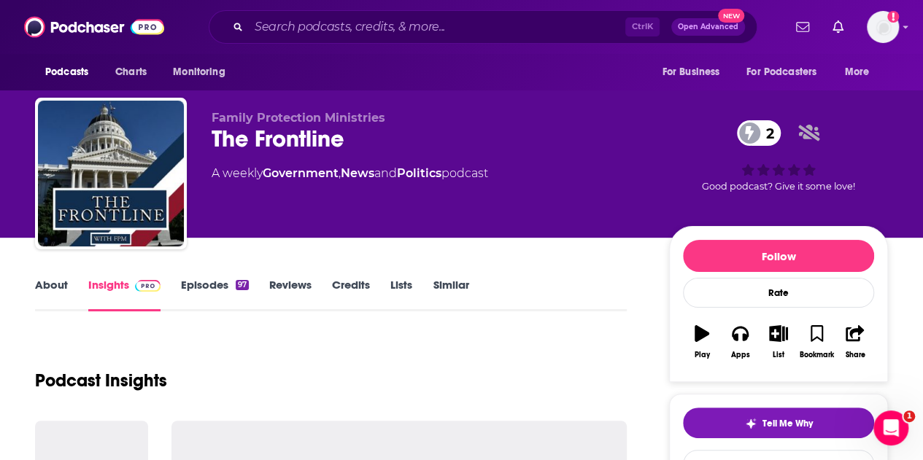
click at [279, 142] on div "The Frontline 2" at bounding box center [429, 139] width 434 height 28
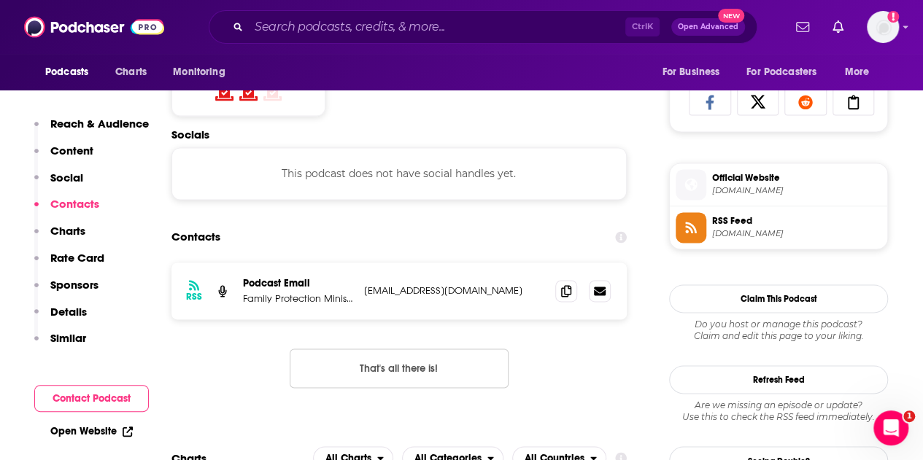
scroll to position [960, 0]
click at [384, 281] on div "RSS Podcast Email Family Protection Ministries [EMAIL_ADDRESS][DOMAIN_NAME] [EM…" at bounding box center [398, 290] width 455 height 57
copy div "[EMAIL_ADDRESS][DOMAIN_NAME] [EMAIL_ADDRESS][DOMAIN_NAME]"
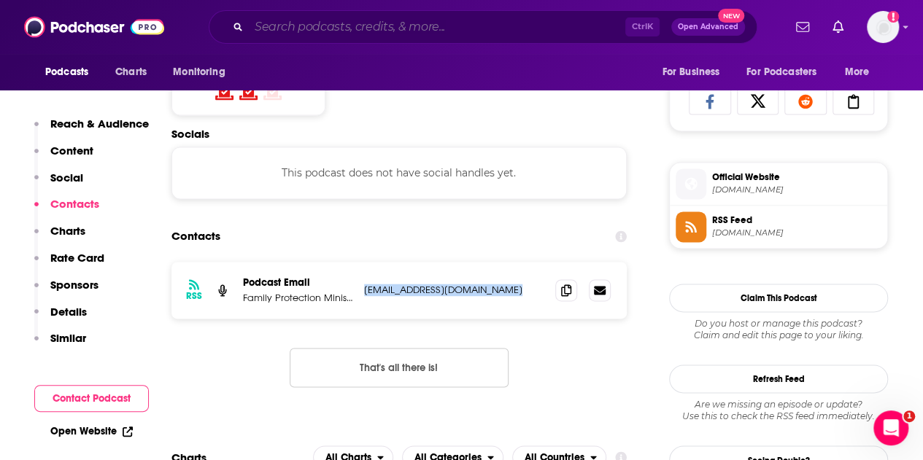
click at [414, 28] on input "Search podcasts, credits, & more..." at bounding box center [437, 26] width 377 height 23
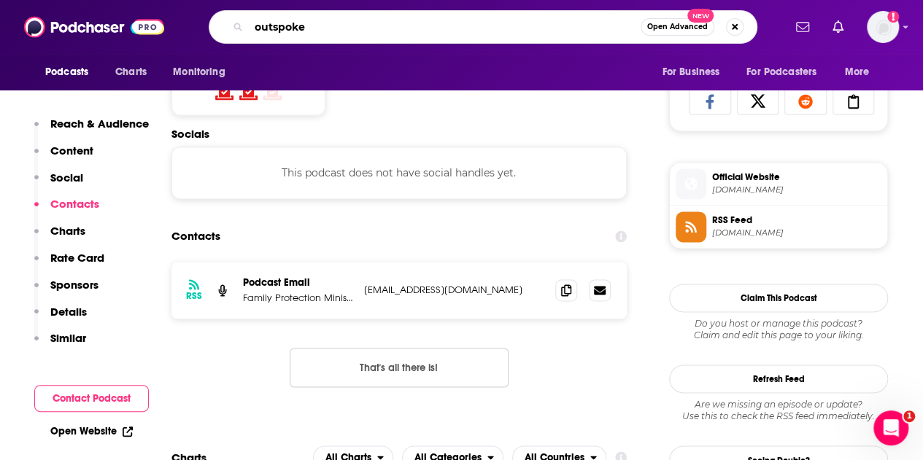
type input "outspoken"
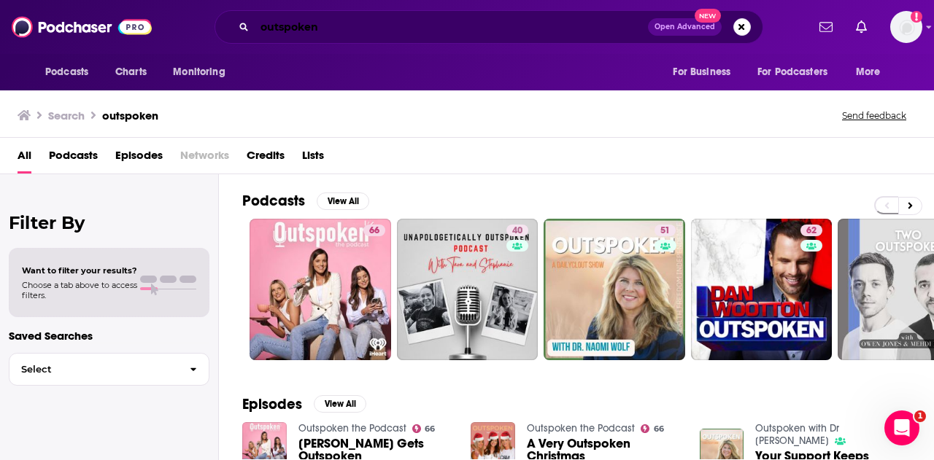
click at [400, 36] on input "outspoken" at bounding box center [451, 26] width 393 height 23
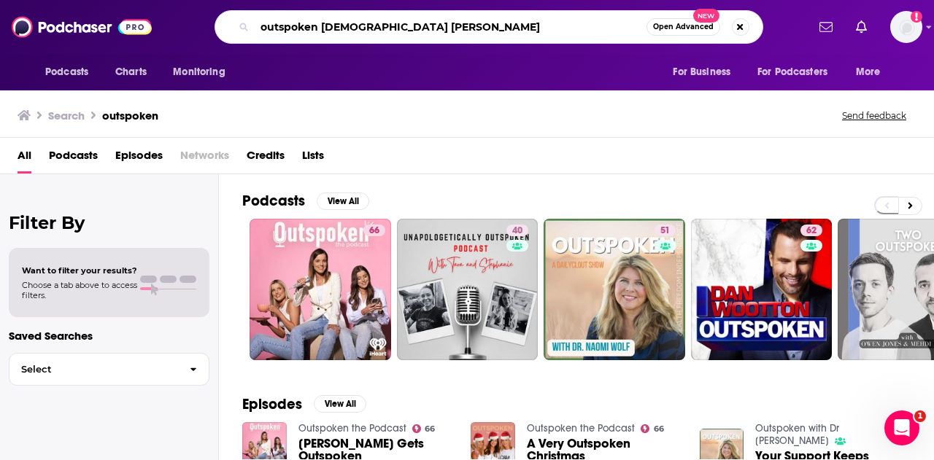
type input "outspoken [DEMOGRAPHIC_DATA] [PERSON_NAME]"
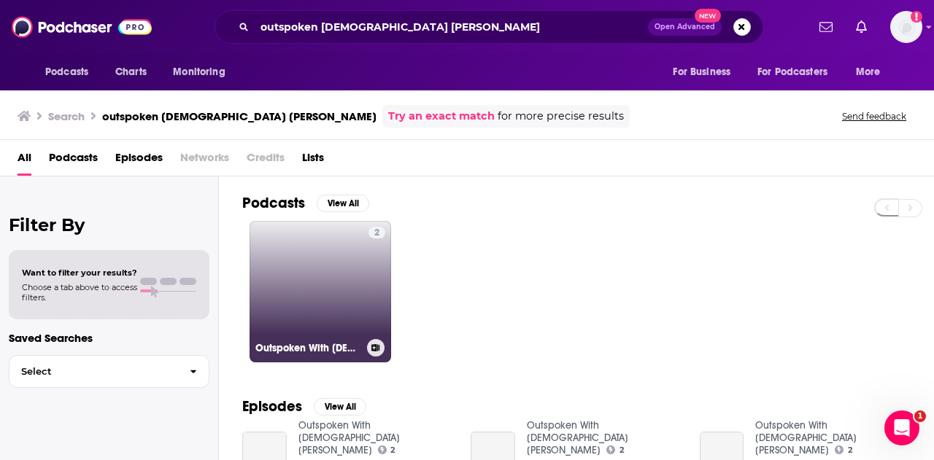
click at [313, 278] on link "2 Outspoken With [DEMOGRAPHIC_DATA] [PERSON_NAME]" at bounding box center [321, 292] width 142 height 142
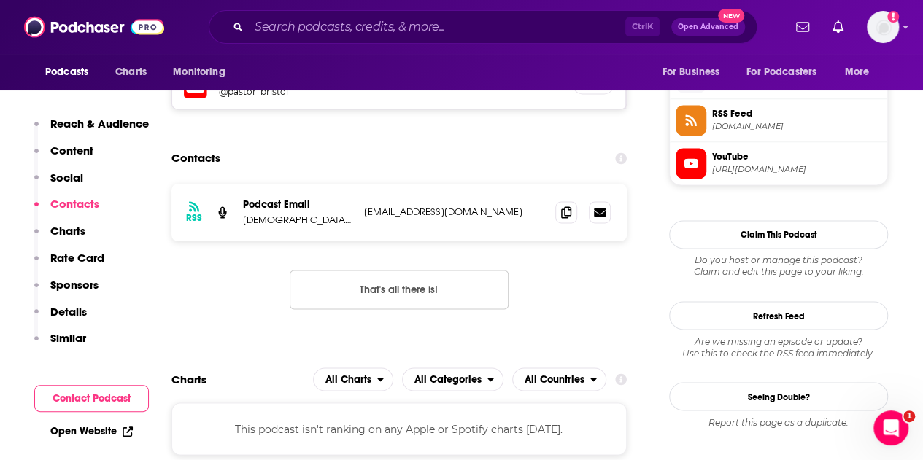
scroll to position [1067, 0]
click at [403, 206] on p "[EMAIL_ADDRESS][DOMAIN_NAME]" at bounding box center [454, 211] width 180 height 12
copy div "[EMAIL_ADDRESS][DOMAIN_NAME] [EMAIL_ADDRESS][DOMAIN_NAME]"
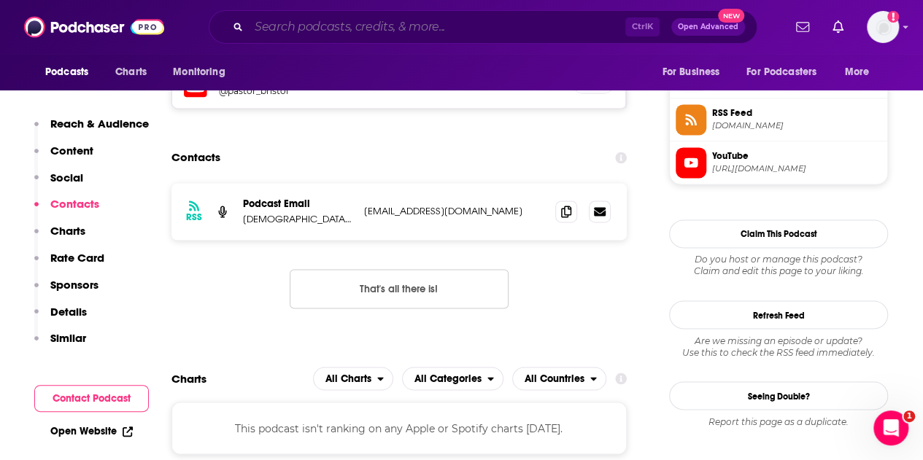
click at [425, 33] on input "Search podcasts, credits, & more..." at bounding box center [437, 26] width 377 height 23
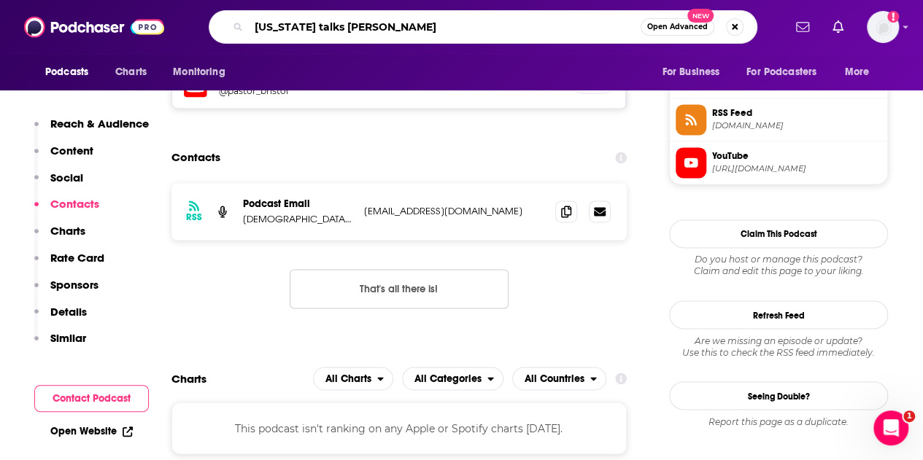
type input "[US_STATE] talks [PERSON_NAME]"
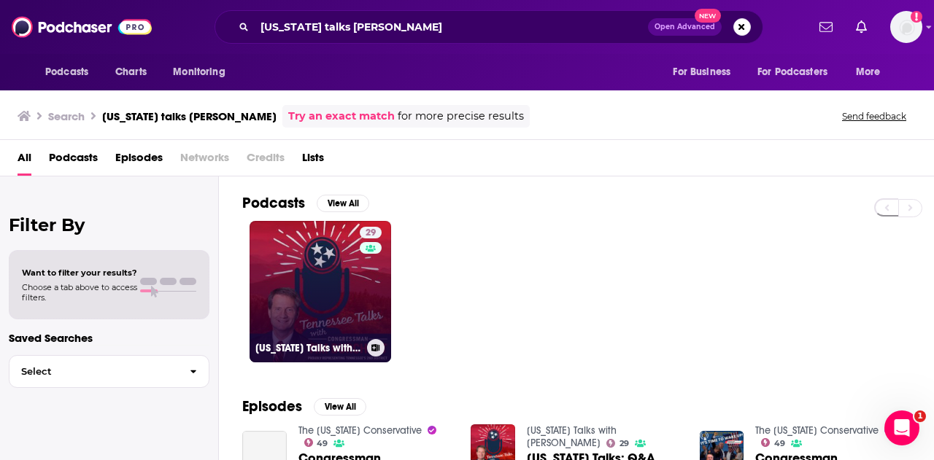
click at [315, 263] on link "29 [US_STATE] Talks with [PERSON_NAME]" at bounding box center [321, 292] width 142 height 142
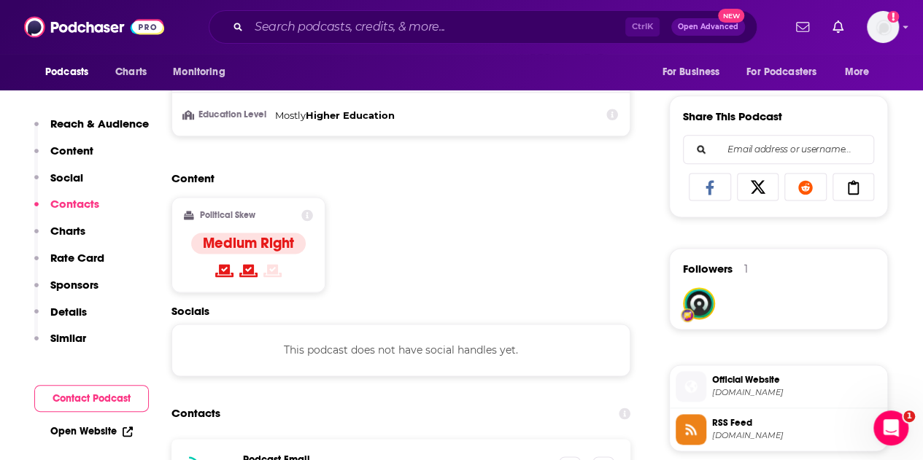
scroll to position [1165, 0]
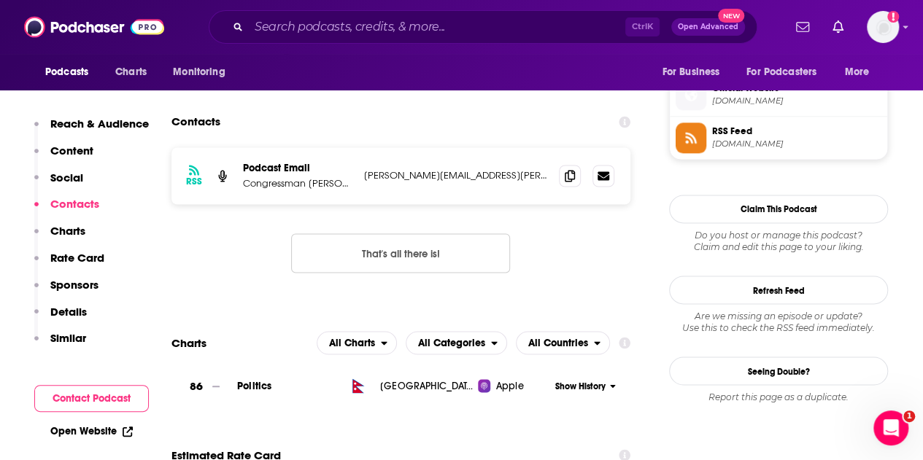
click at [402, 168] on div "RSS Podcast Email Congressman [PERSON_NAME] [PERSON_NAME][EMAIL_ADDRESS][PERSON…" at bounding box center [400, 175] width 459 height 57
copy div "[PERSON_NAME][EMAIL_ADDRESS][PERSON_NAME][DOMAIN_NAME] [PERSON_NAME][DOMAIN_NAM…"
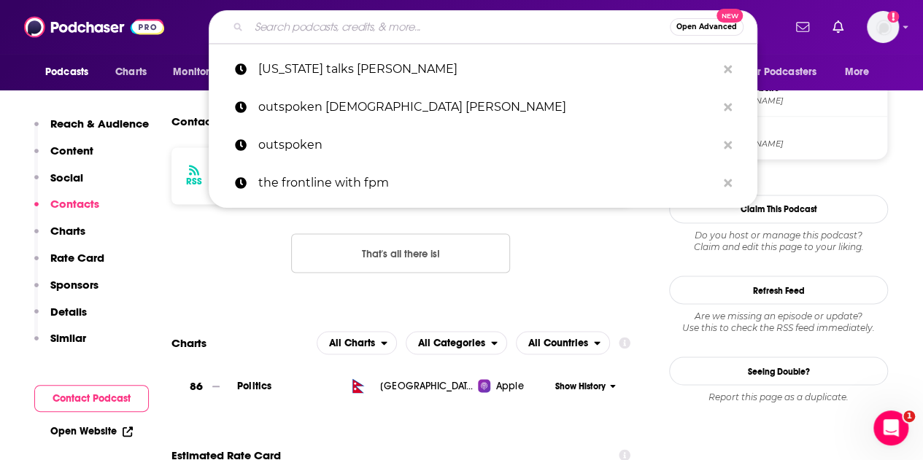
click at [409, 16] on input "Search podcasts, credits, & more..." at bounding box center [459, 26] width 421 height 23
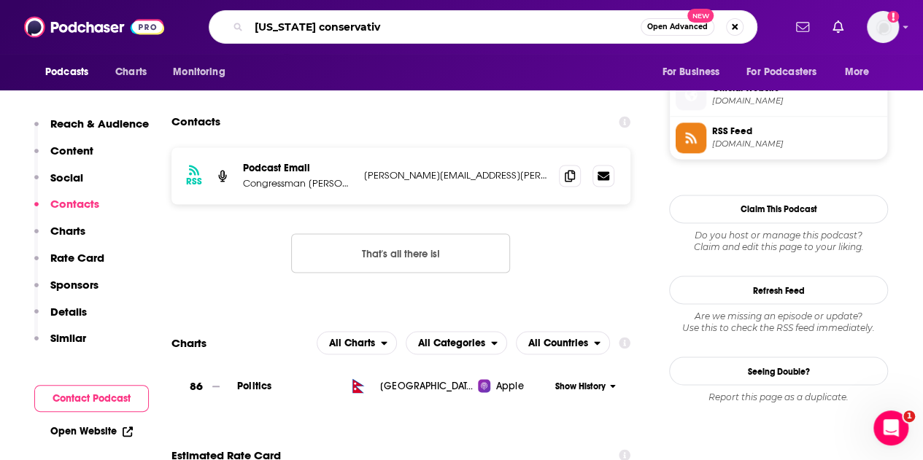
type input "[US_STATE] conservative"
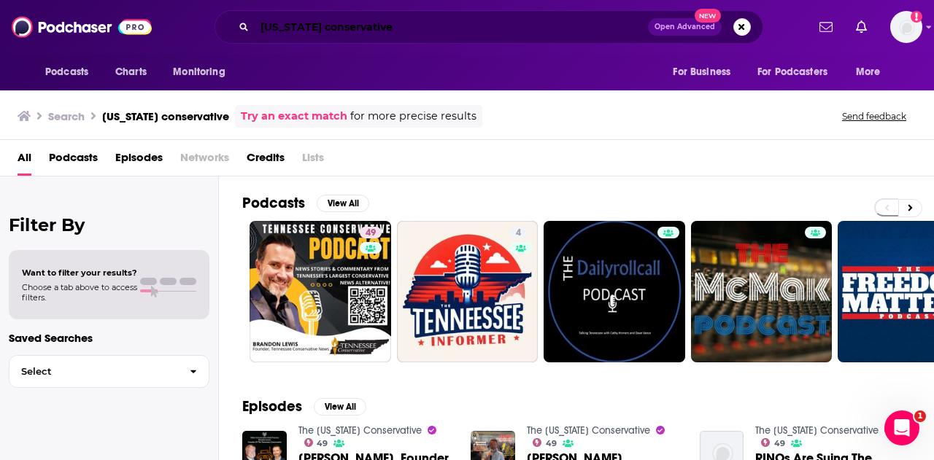
click at [436, 25] on input "[US_STATE] conservative" at bounding box center [451, 26] width 393 height 23
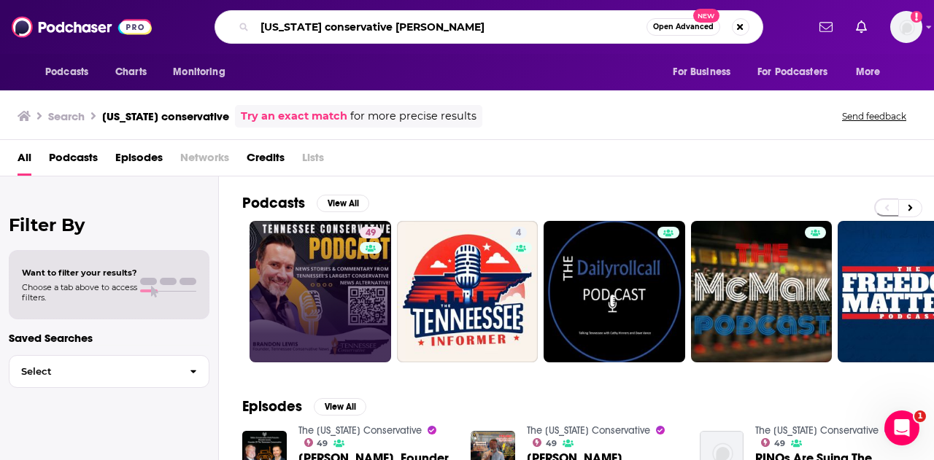
type input "[US_STATE] conservative [PERSON_NAME]"
click at [292, 313] on link "49 The [US_STATE] Conservative" at bounding box center [321, 292] width 142 height 142
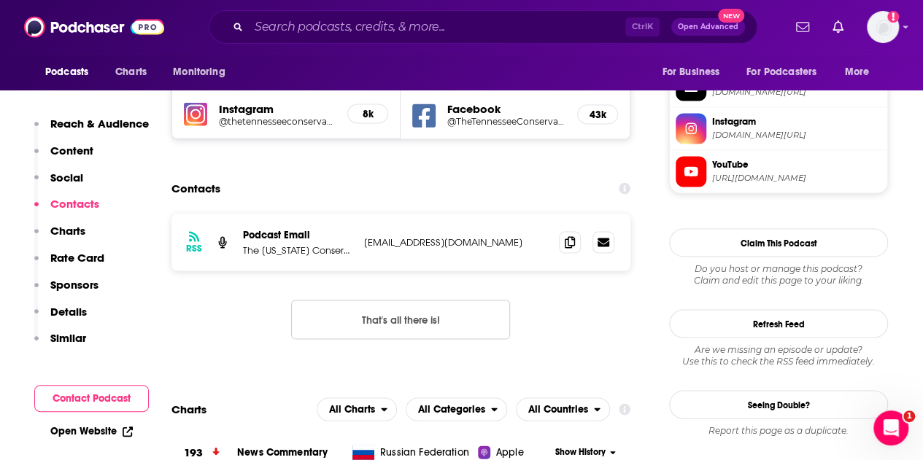
scroll to position [1321, 0]
click at [425, 235] on p "[EMAIL_ADDRESS][DOMAIN_NAME]" at bounding box center [455, 241] width 183 height 12
copy div "[EMAIL_ADDRESS][DOMAIN_NAME] [EMAIL_ADDRESS][DOMAIN_NAME]"
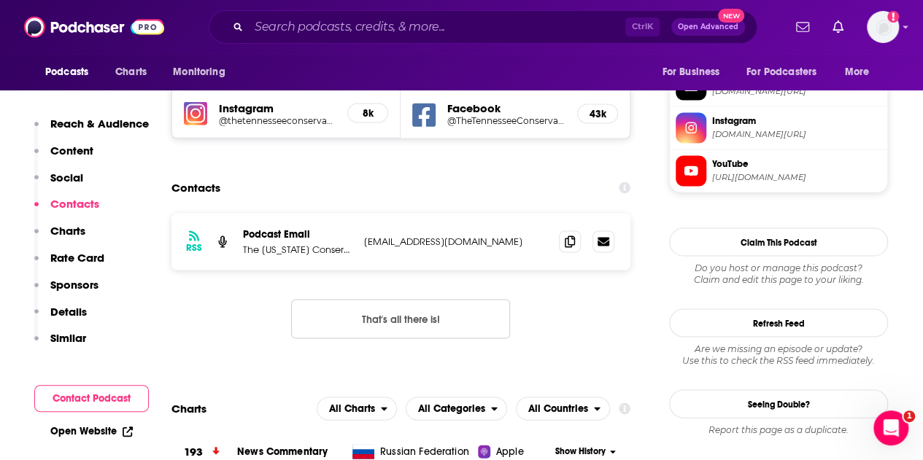
click at [413, 40] on div "Ctrl K Open Advanced New" at bounding box center [483, 27] width 549 height 34
click at [368, 14] on div "Ctrl K Open Advanced New" at bounding box center [483, 27] width 549 height 34
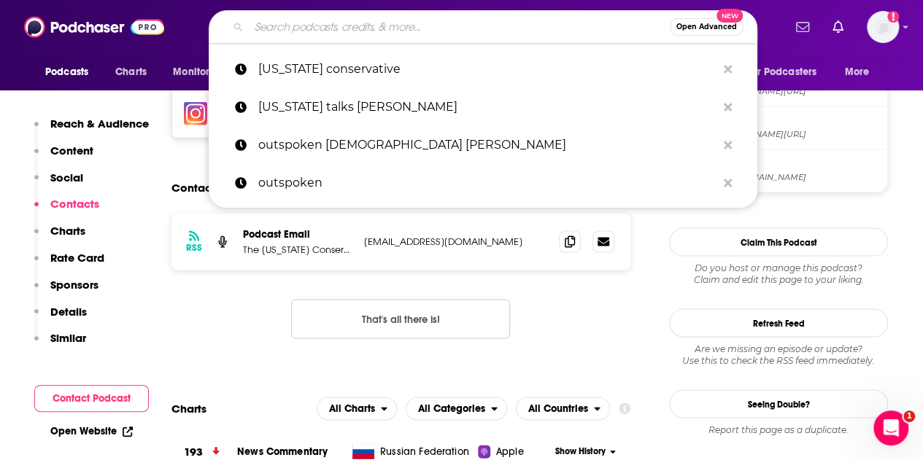
click at [350, 35] on input "Search podcasts, credits, & more..." at bounding box center [459, 26] width 421 height 23
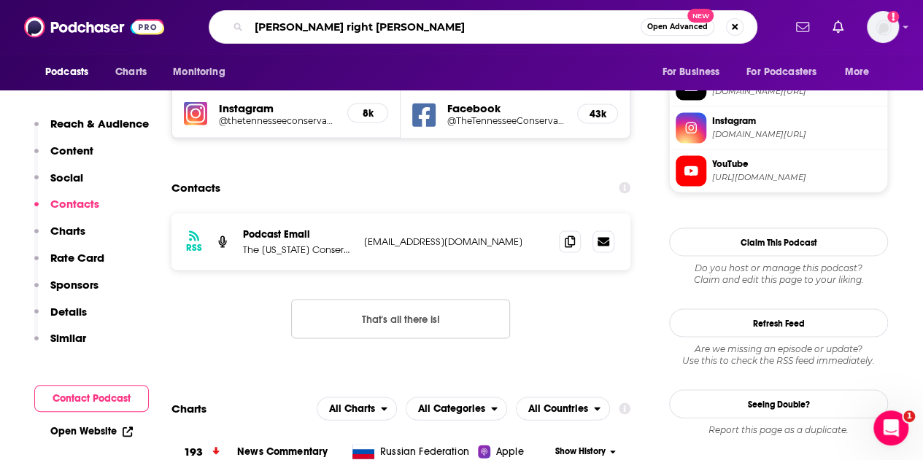
type input "[PERSON_NAME] right stand"
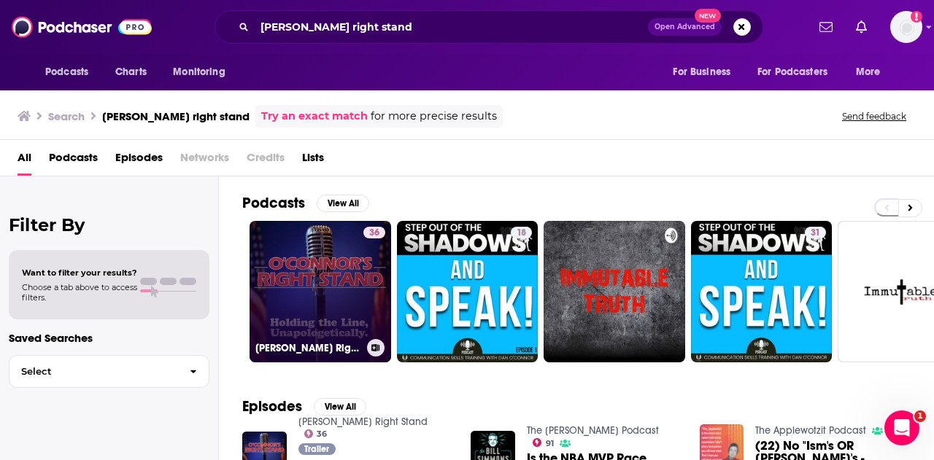
click at [302, 242] on link "36 [PERSON_NAME] Right Stand" at bounding box center [321, 292] width 142 height 142
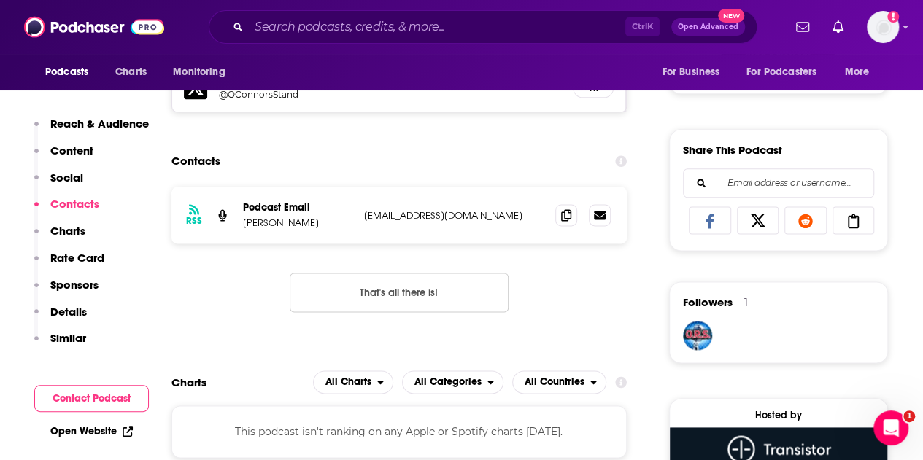
scroll to position [913, 0]
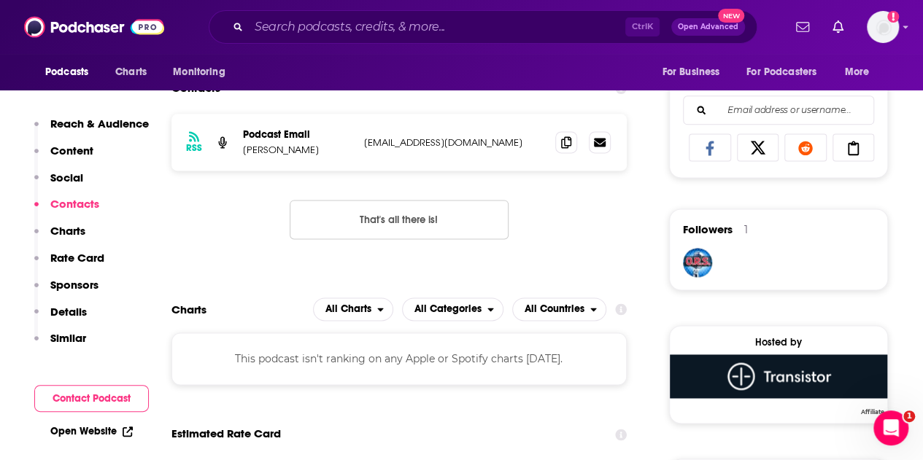
click at [430, 144] on p "[EMAIL_ADDRESS][DOMAIN_NAME]" at bounding box center [454, 142] width 180 height 12
copy div "[EMAIL_ADDRESS][DOMAIN_NAME] [EMAIL_ADDRESS][DOMAIN_NAME]"
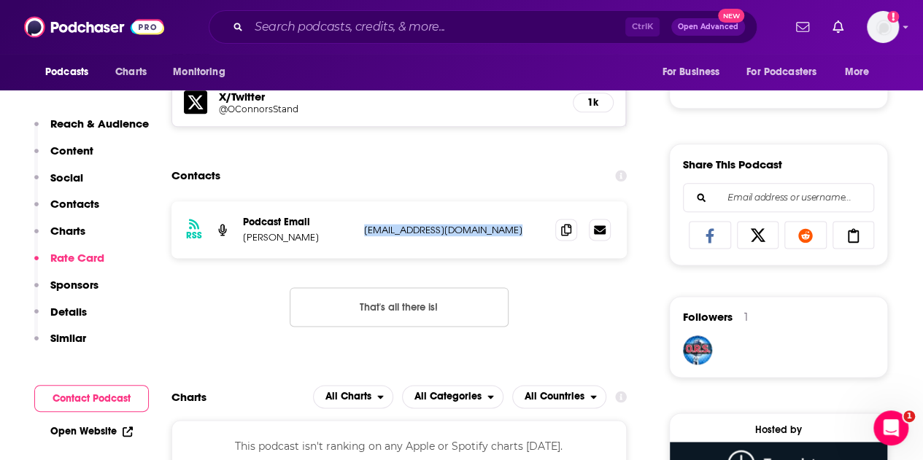
scroll to position [789, 0]
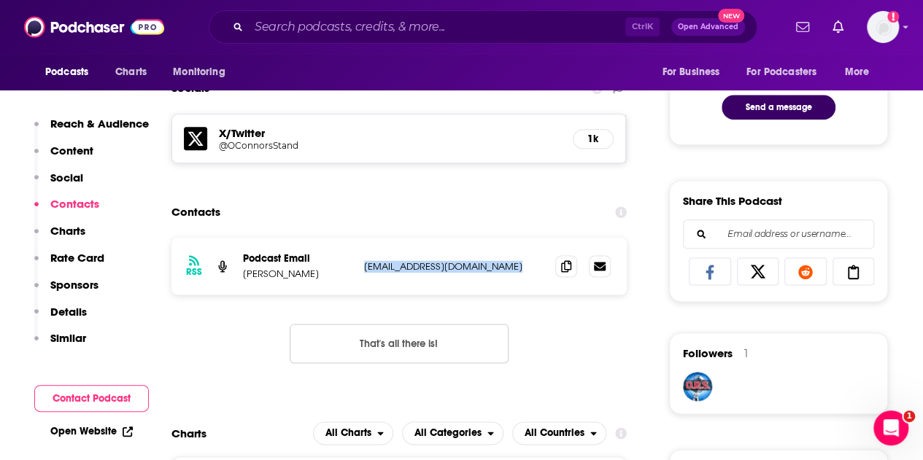
copy div "[EMAIL_ADDRESS][DOMAIN_NAME] [EMAIL_ADDRESS][DOMAIN_NAME]"
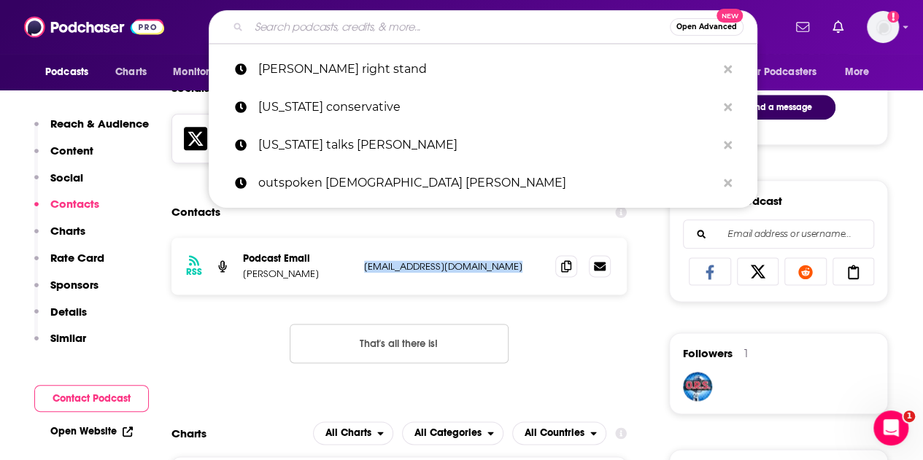
click at [349, 37] on input "Search podcasts, credits, & more..." at bounding box center [459, 26] width 421 height 23
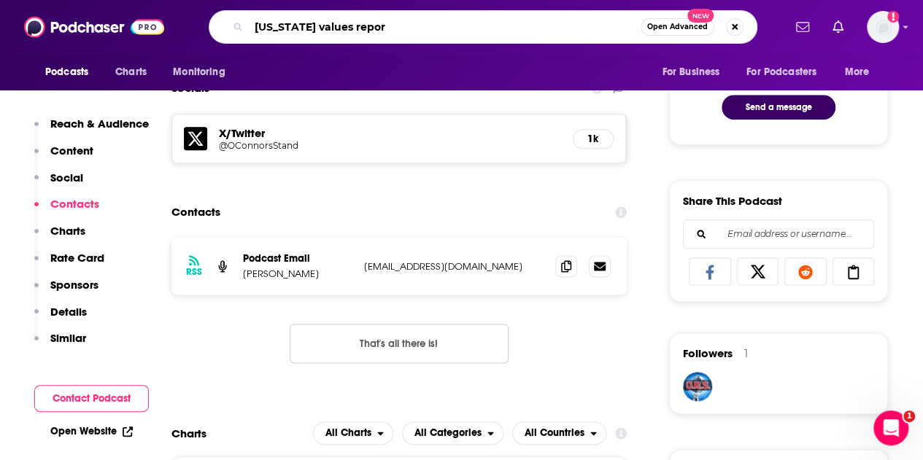
type input "[US_STATE] values report"
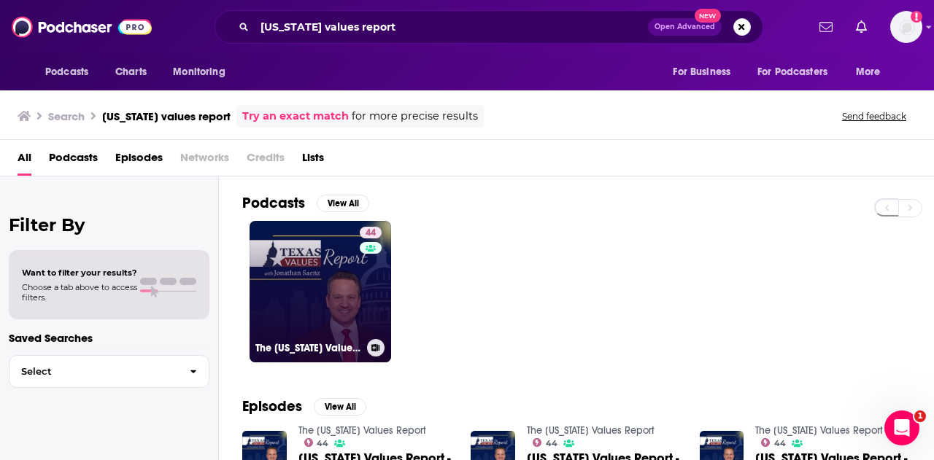
click at [309, 279] on link "44 The [US_STATE] Values Report" at bounding box center [321, 292] width 142 height 142
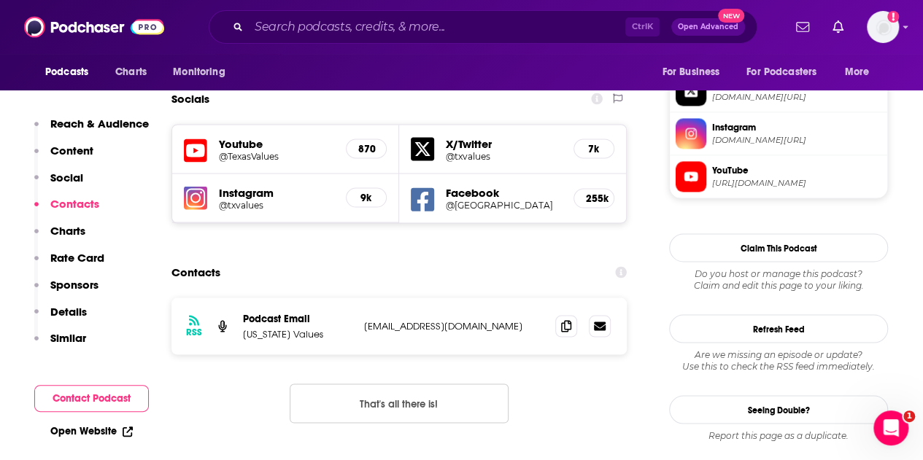
scroll to position [1175, 0]
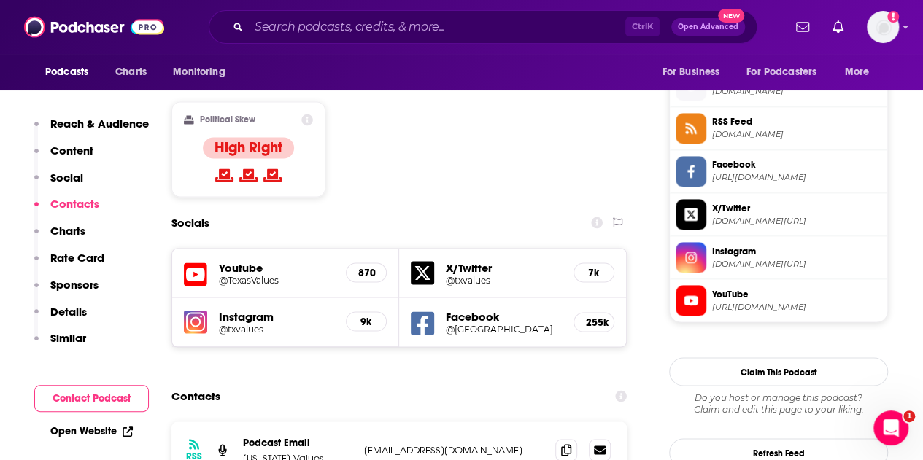
click at [399, 444] on p "[EMAIL_ADDRESS][DOMAIN_NAME]" at bounding box center [454, 450] width 180 height 12
copy div "[EMAIL_ADDRESS][DOMAIN_NAME] [EMAIL_ADDRESS][DOMAIN_NAME]"
click at [352, 30] on input "Search podcasts, credits, & more..." at bounding box center [437, 26] width 377 height 23
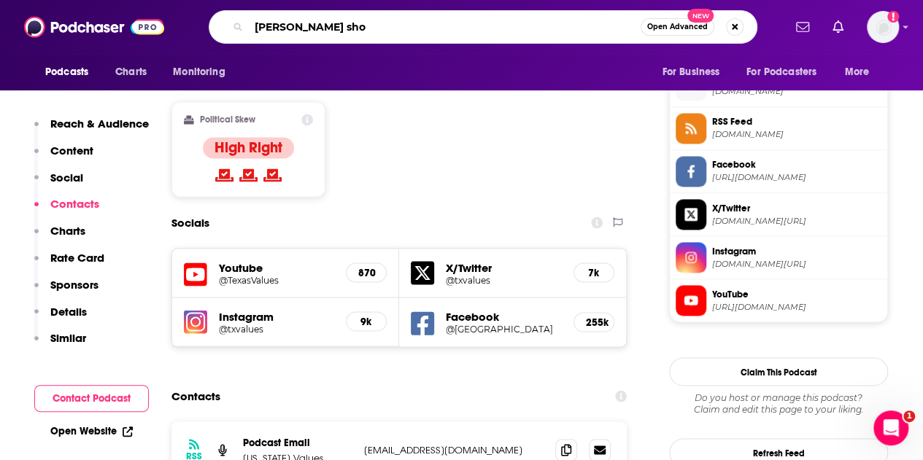
type input "[PERSON_NAME] show"
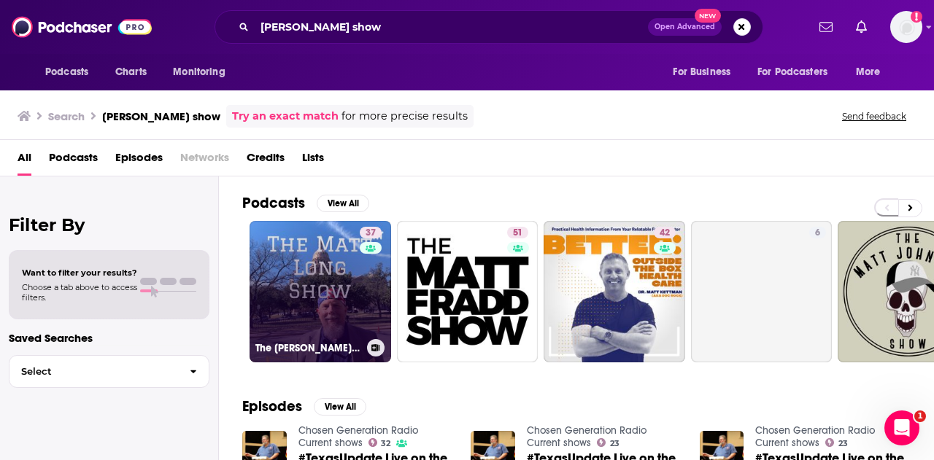
click at [330, 269] on link "37 The [PERSON_NAME] Show" at bounding box center [321, 292] width 142 height 142
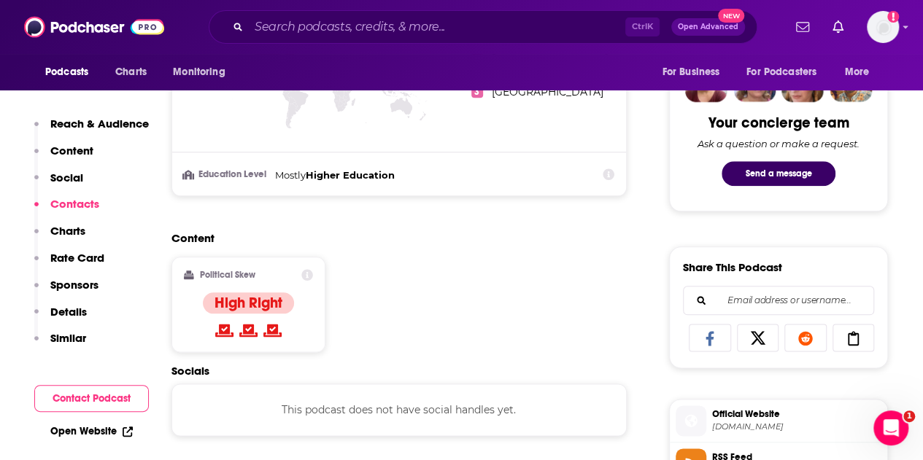
scroll to position [943, 0]
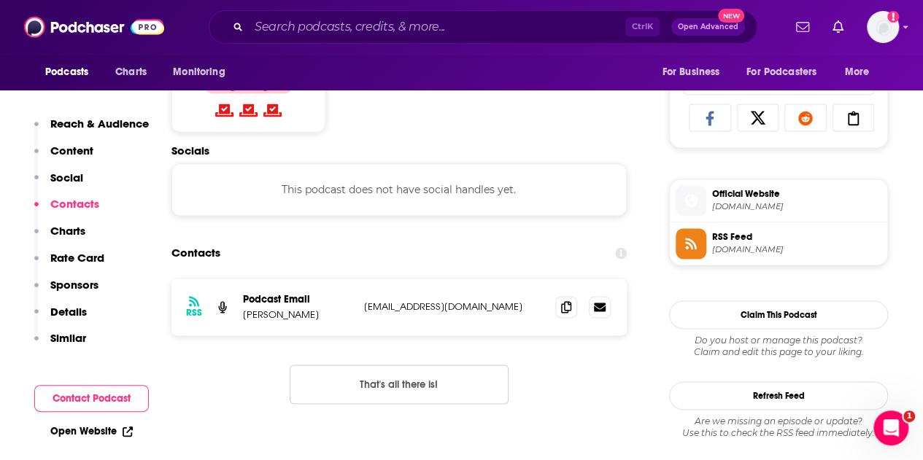
click at [406, 306] on p "[EMAIL_ADDRESS][DOMAIN_NAME]" at bounding box center [454, 307] width 180 height 12
